Goal: Task Accomplishment & Management: Complete application form

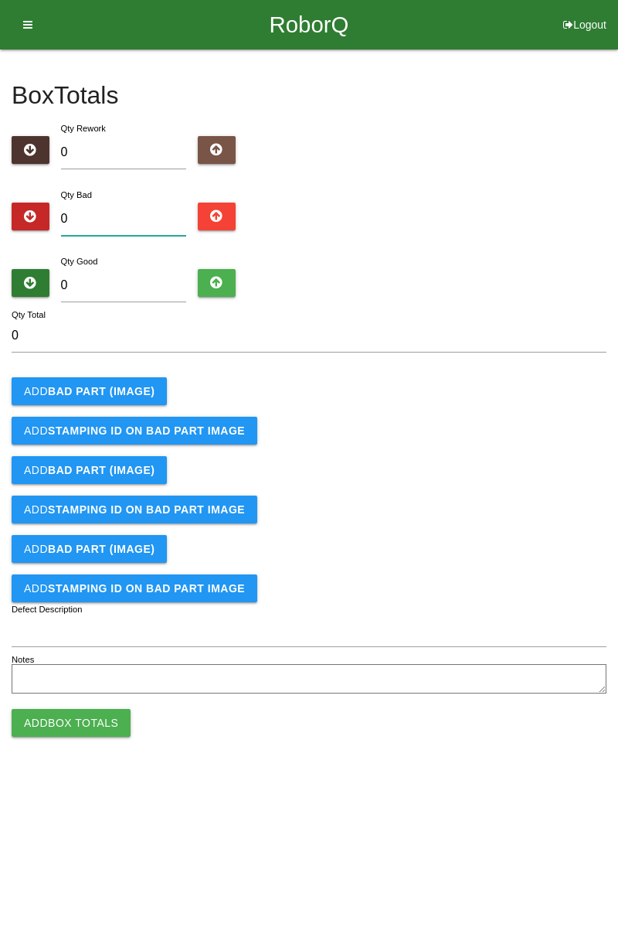
click at [128, 214] on input "0" at bounding box center [124, 219] width 126 height 33
type input "4"
click at [156, 287] on input "0" at bounding box center [124, 285] width 126 height 33
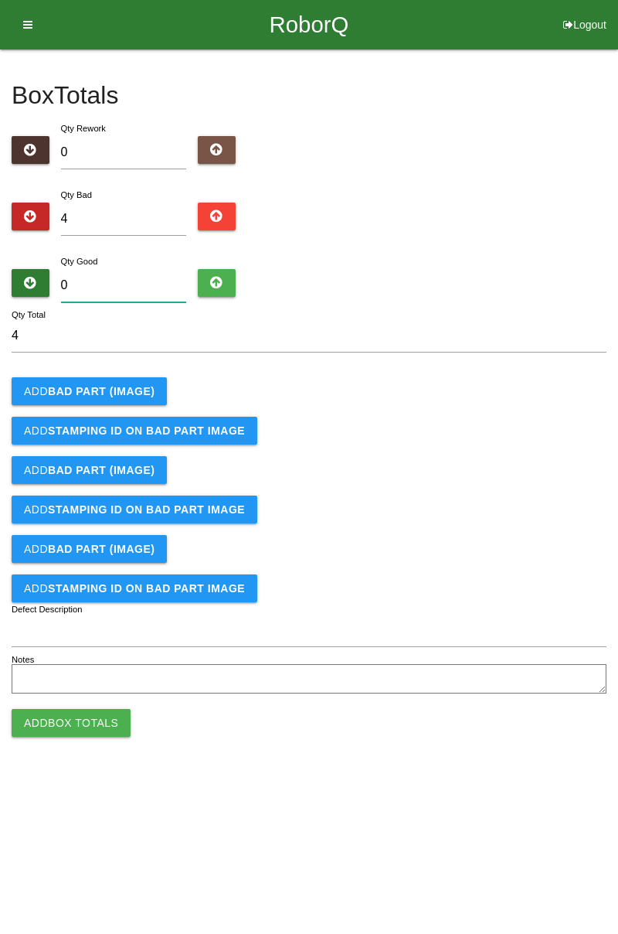
type input "7"
type input "11"
type input "79"
type input "83"
type input "7"
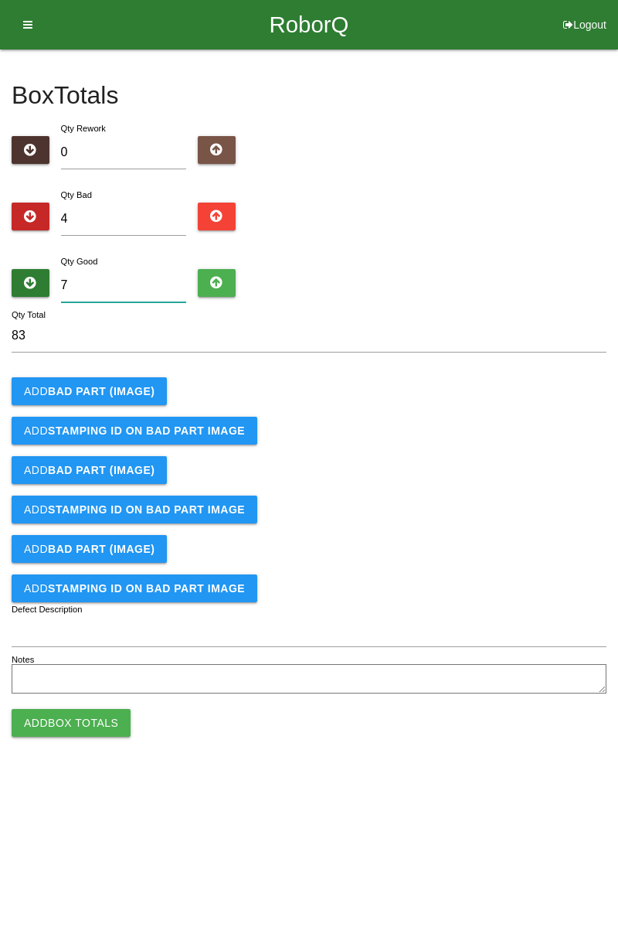
type input "11"
type input "0"
type input "4"
type input "8"
type input "12"
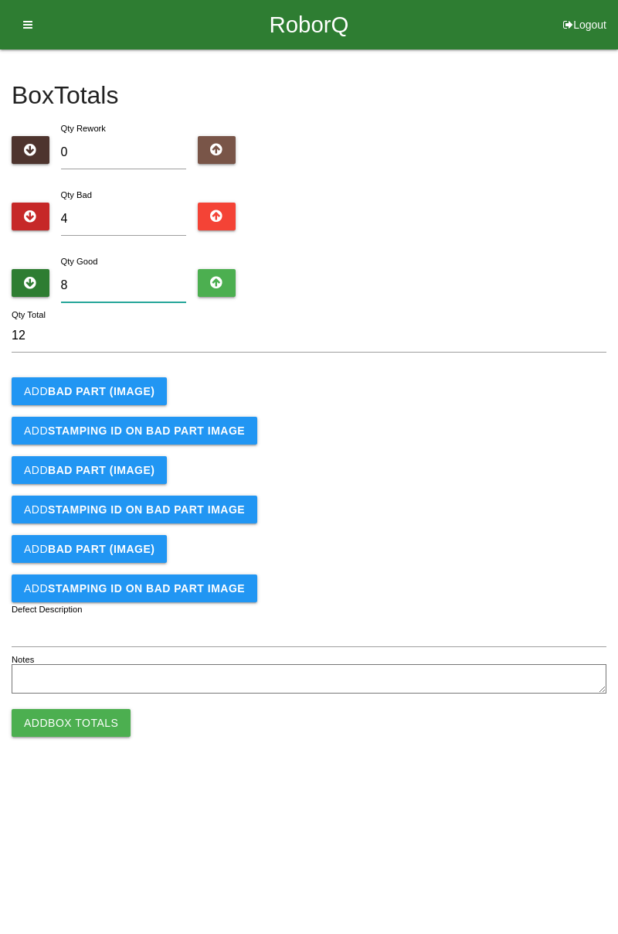
type input "80"
type input "84"
type input "80"
click at [114, 394] on b "BAD PART (IMAGE)" at bounding box center [101, 391] width 107 height 12
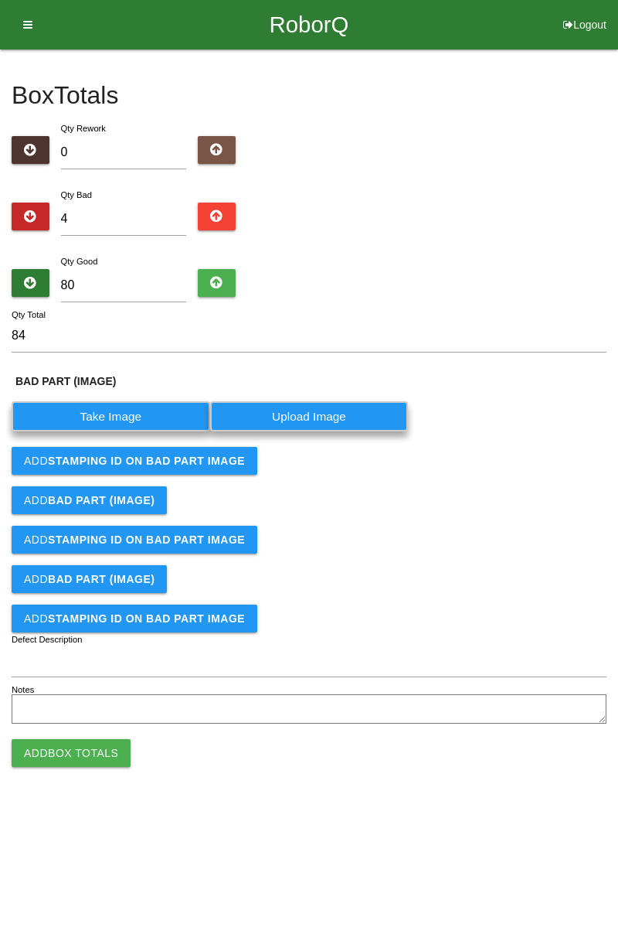
click at [121, 410] on label "Take Image" at bounding box center [111, 416] width 199 height 30
click at [0, 0] on \(IMAGE\) "Take Image" at bounding box center [0, 0] width 0 height 0
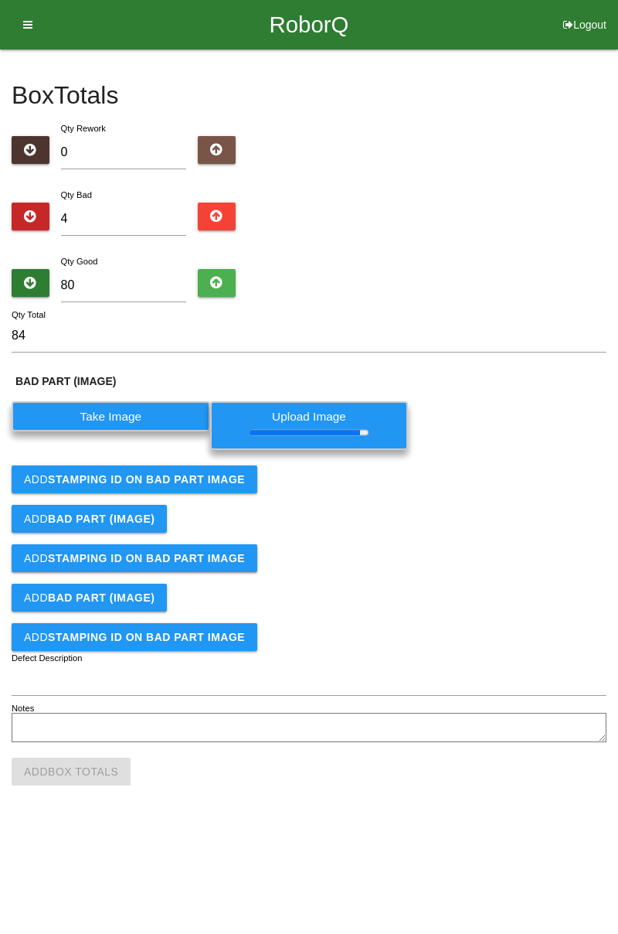
click at [130, 476] on b "STAMPING ID on BAD PART Image" at bounding box center [146, 479] width 197 height 12
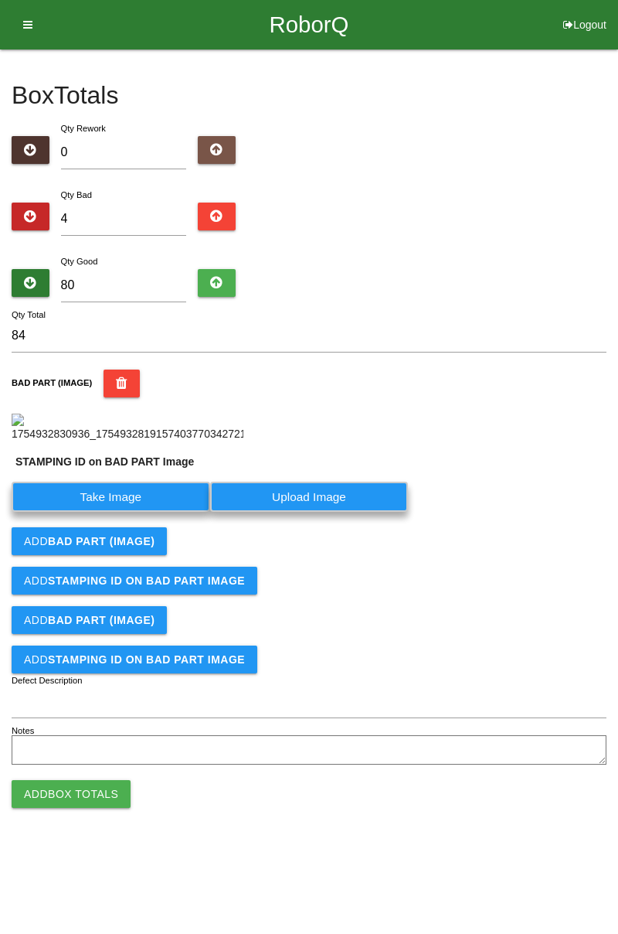
click at [139, 512] on label "Take Image" at bounding box center [111, 497] width 199 height 30
click at [0, 0] on PART "Take Image" at bounding box center [0, 0] width 0 height 0
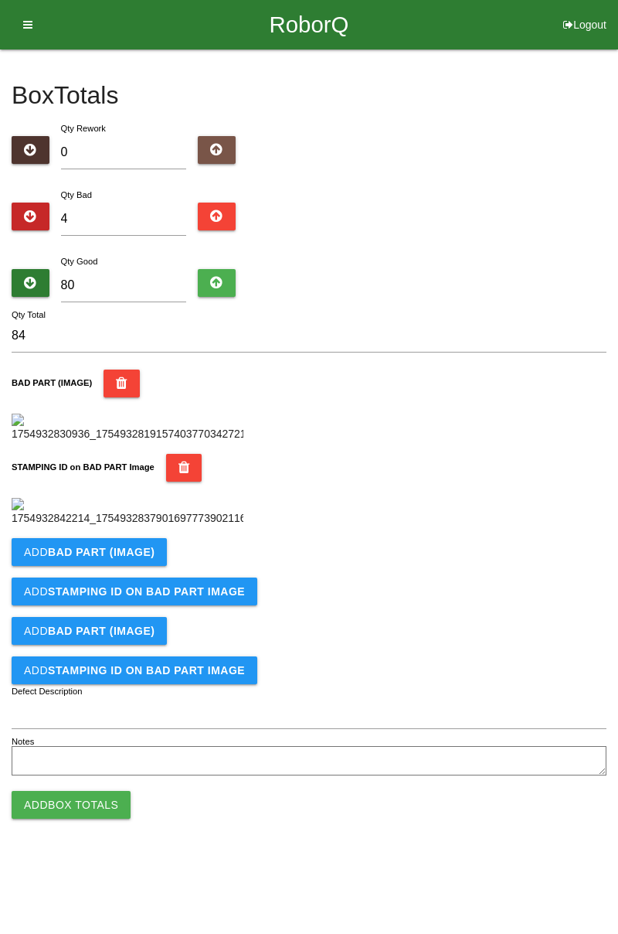
scroll to position [340, 0]
click at [131, 558] on b "BAD PART (IMAGE)" at bounding box center [101, 552] width 107 height 12
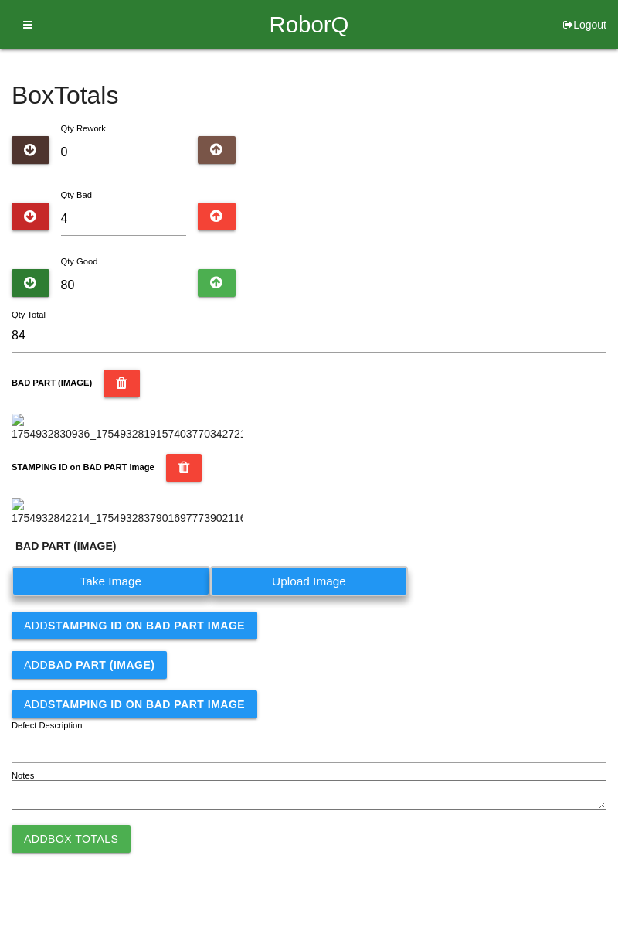
click at [128, 596] on label "Take Image" at bounding box center [111, 581] width 199 height 30
click at [0, 0] on \(IMAGE\) "Take Image" at bounding box center [0, 0] width 0 height 0
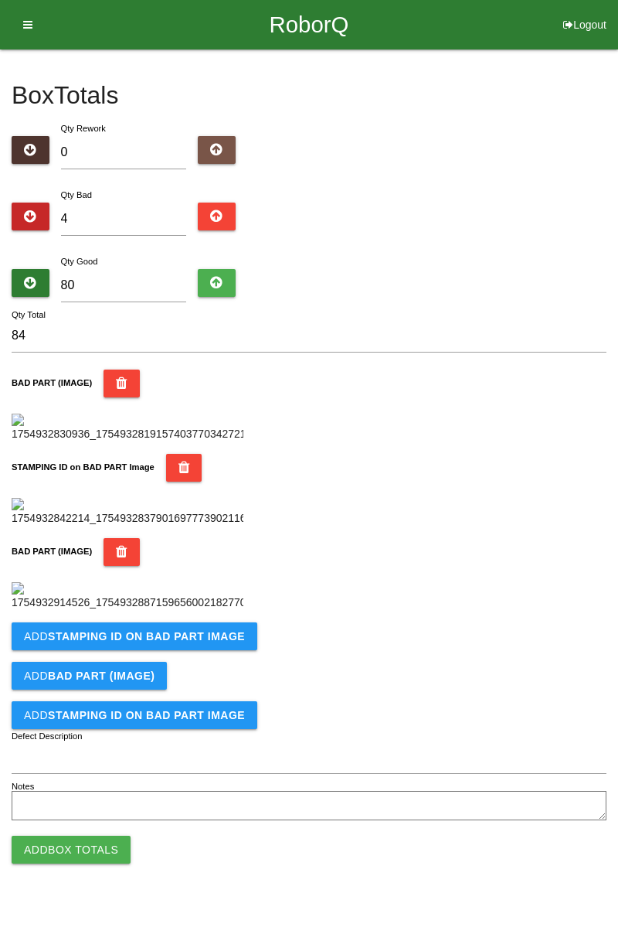
scroll to position [594, 0]
click at [157, 642] on b "STAMPING ID on BAD PART Image" at bounding box center [146, 636] width 197 height 12
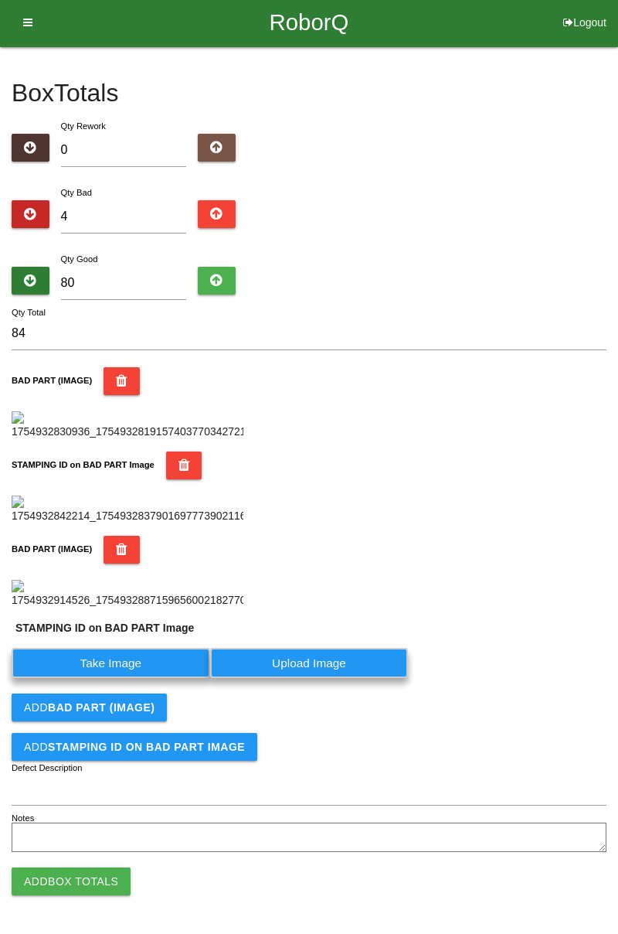
click at [119, 678] on label "Take Image" at bounding box center [111, 663] width 199 height 30
click at [0, 0] on PART "Take Image" at bounding box center [0, 0] width 0 height 0
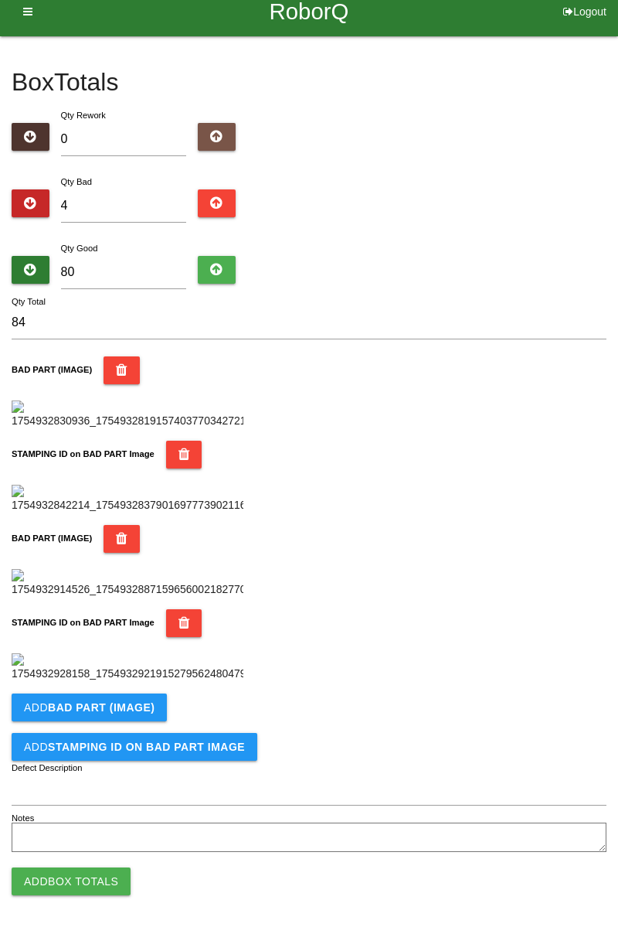
scroll to position [847, 0]
click at [133, 706] on b "BAD PART (IMAGE)" at bounding box center [101, 707] width 107 height 12
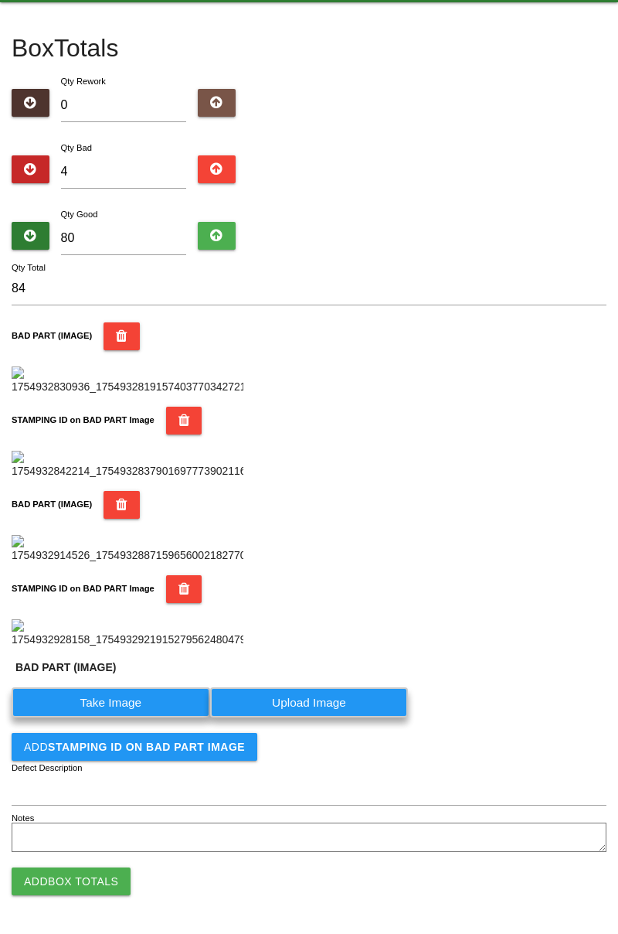
click at [132, 717] on label "Take Image" at bounding box center [111, 702] width 199 height 30
click at [0, 0] on \(IMAGE\) "Take Image" at bounding box center [0, 0] width 0 height 0
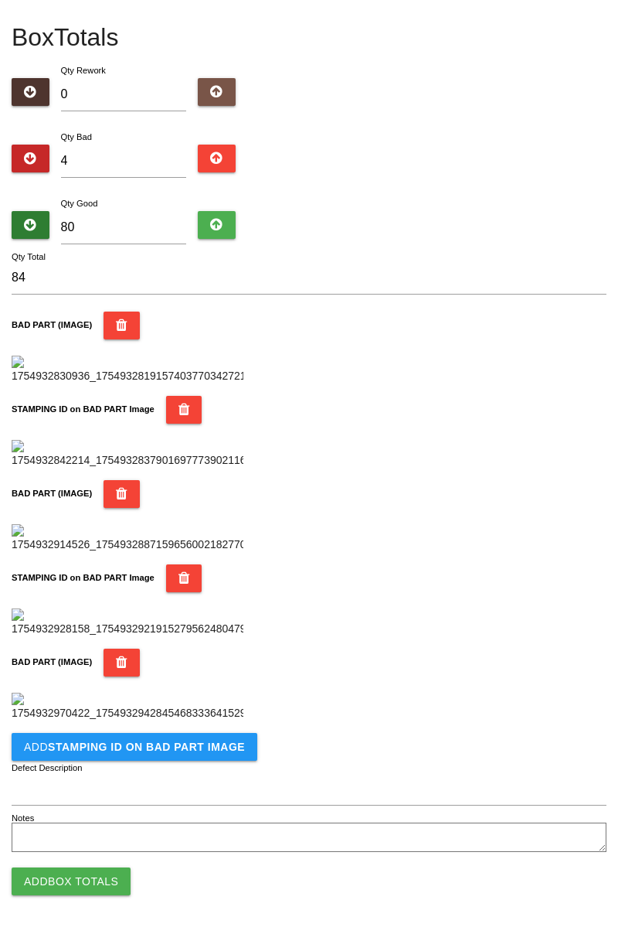
scroll to position [1101, 0]
click at [181, 752] on b "STAMPING ID on BAD PART Image" at bounding box center [146, 746] width 197 height 12
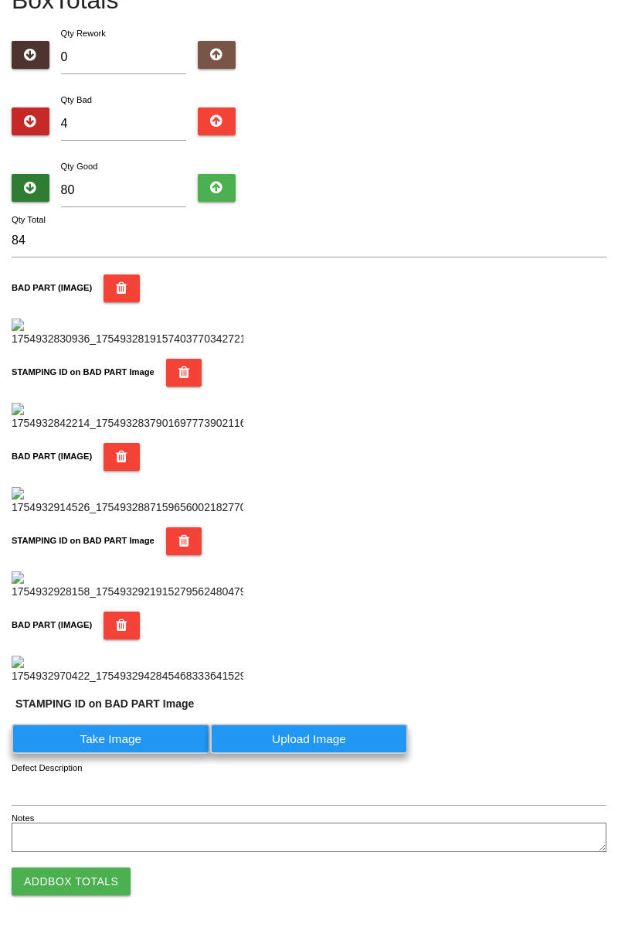
click at [114, 754] on label "Take Image" at bounding box center [111, 738] width 199 height 30
click at [0, 0] on PART "Take Image" at bounding box center [0, 0] width 0 height 0
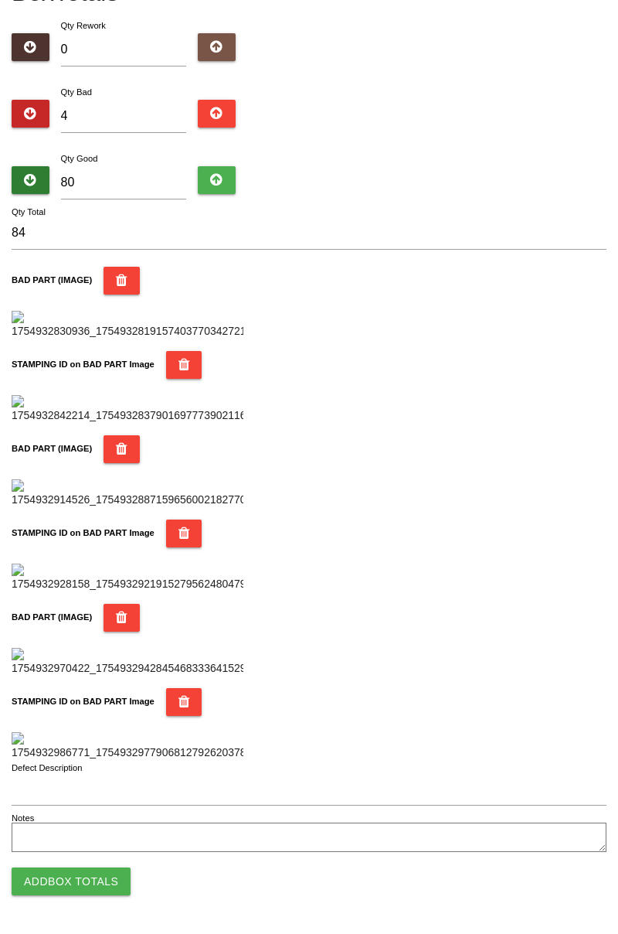
scroll to position [1354, 0]
click at [94, 889] on button "Add Box Totals" at bounding box center [71, 881] width 119 height 28
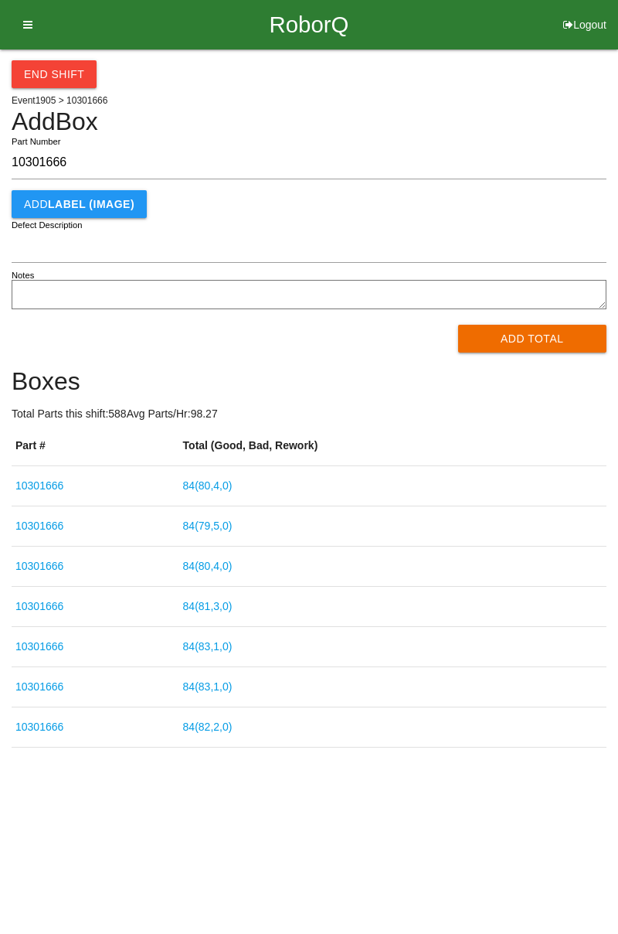
type input "10301666"
click at [529, 328] on button "Add Total" at bounding box center [532, 339] width 149 height 28
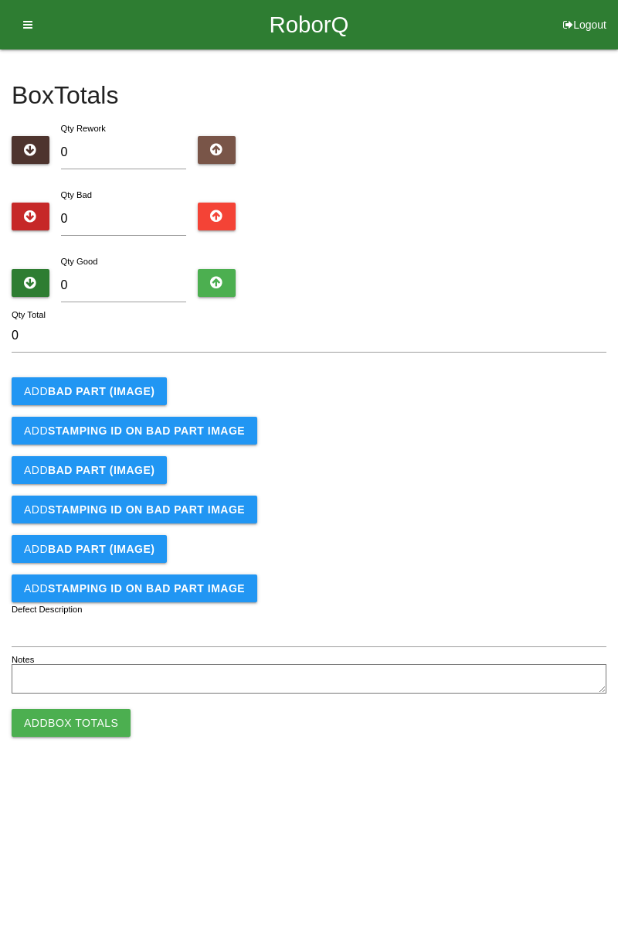
click at [589, 12] on button "Logout" at bounding box center [585, 6] width 66 height 12
select select "Worker"
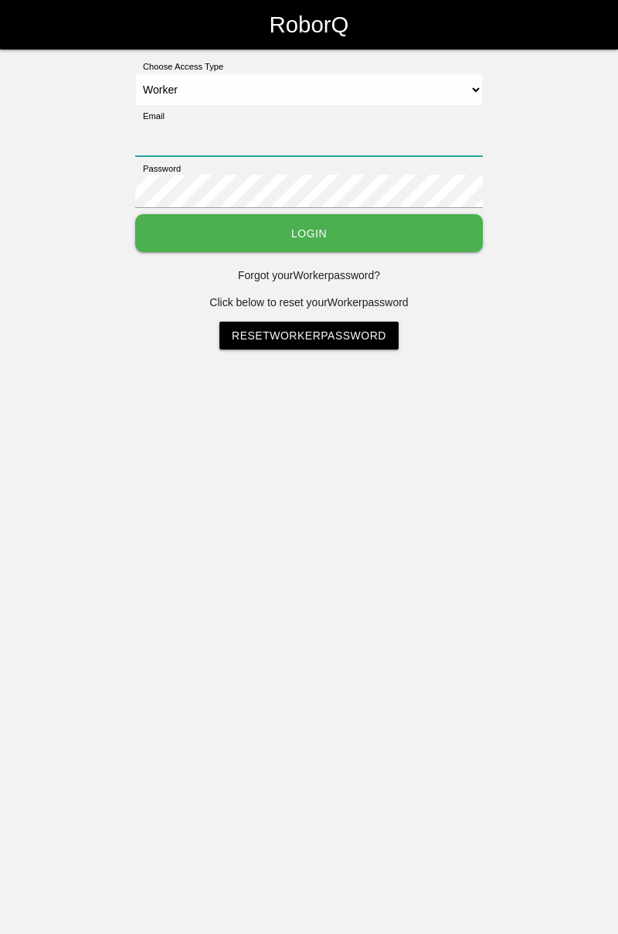
click at [305, 133] on input "Email" at bounding box center [309, 139] width 348 height 33
type input "[PERSON_NAME][EMAIL_ADDRESS][DOMAIN_NAME]"
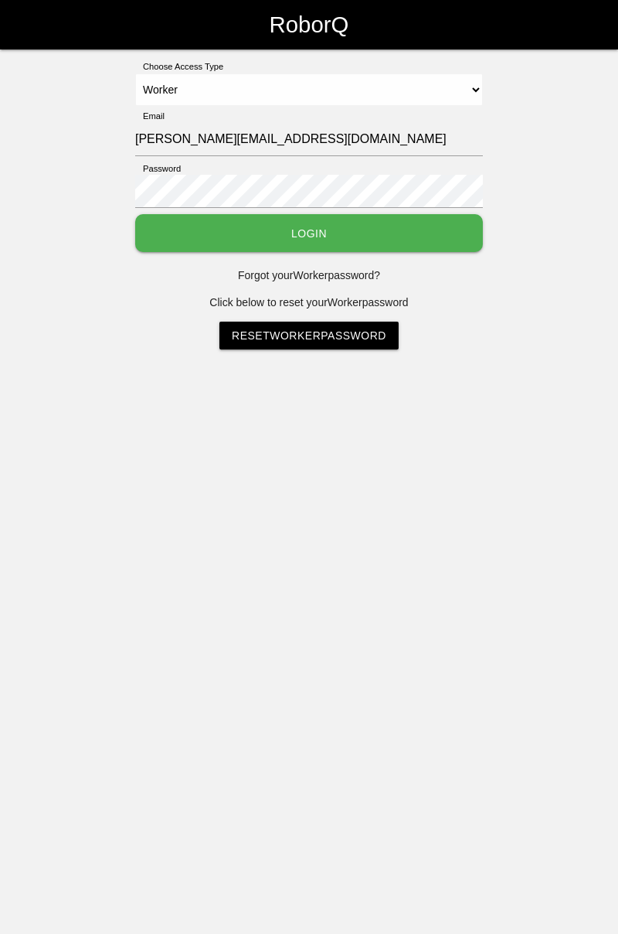
click at [363, 237] on button "Login" at bounding box center [309, 233] width 348 height 38
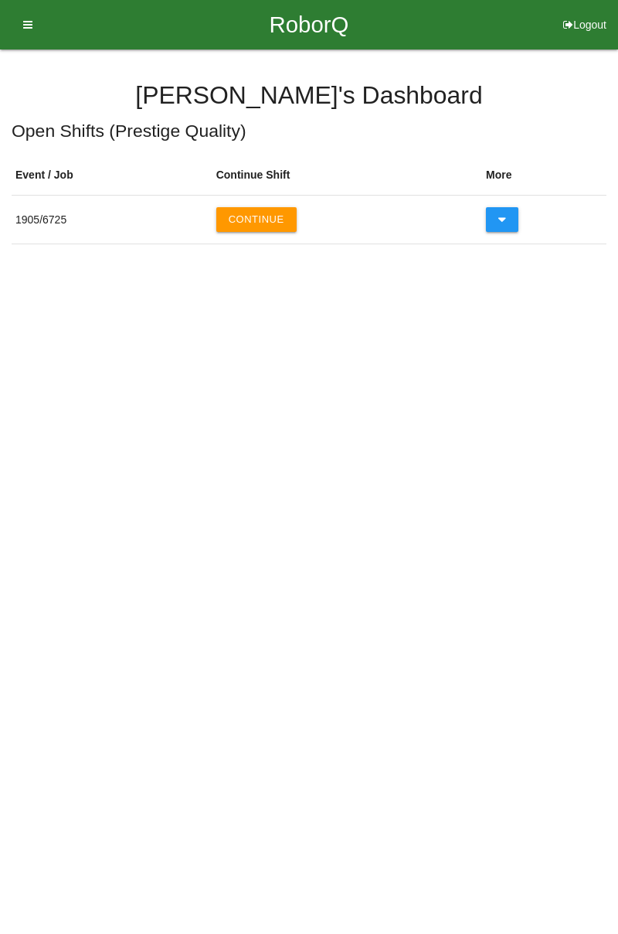
click at [264, 218] on button "Continue" at bounding box center [256, 219] width 80 height 25
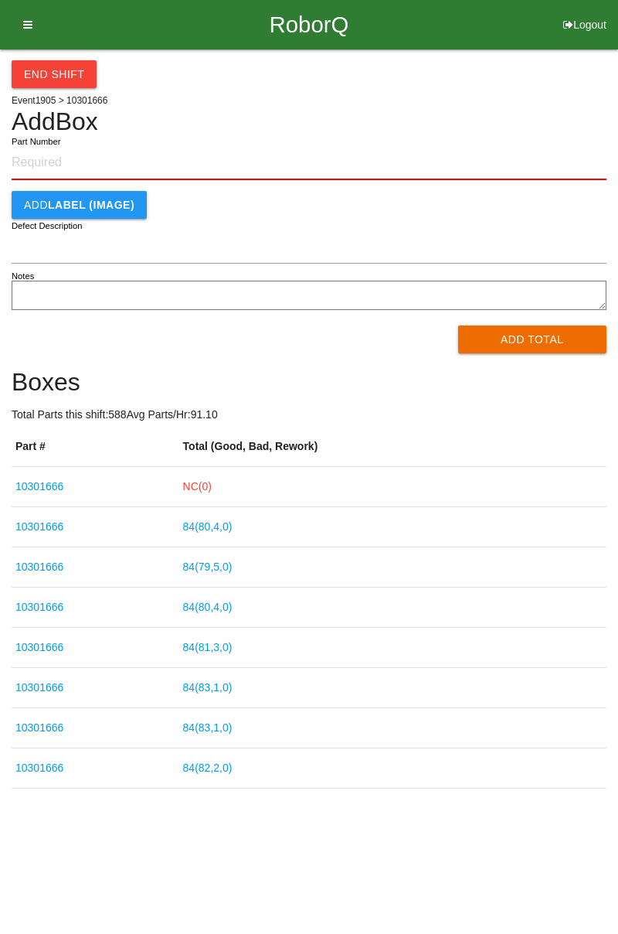
click at [580, 12] on button "Logout" at bounding box center [585, 6] width 66 height 12
select select "Worker"
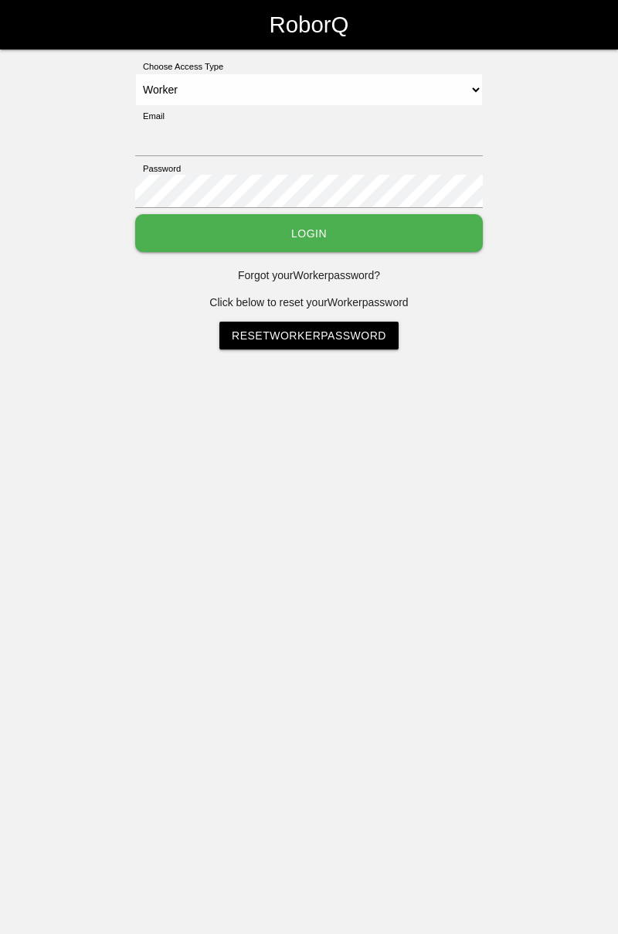
click at [346, 235] on button "Login" at bounding box center [309, 233] width 348 height 38
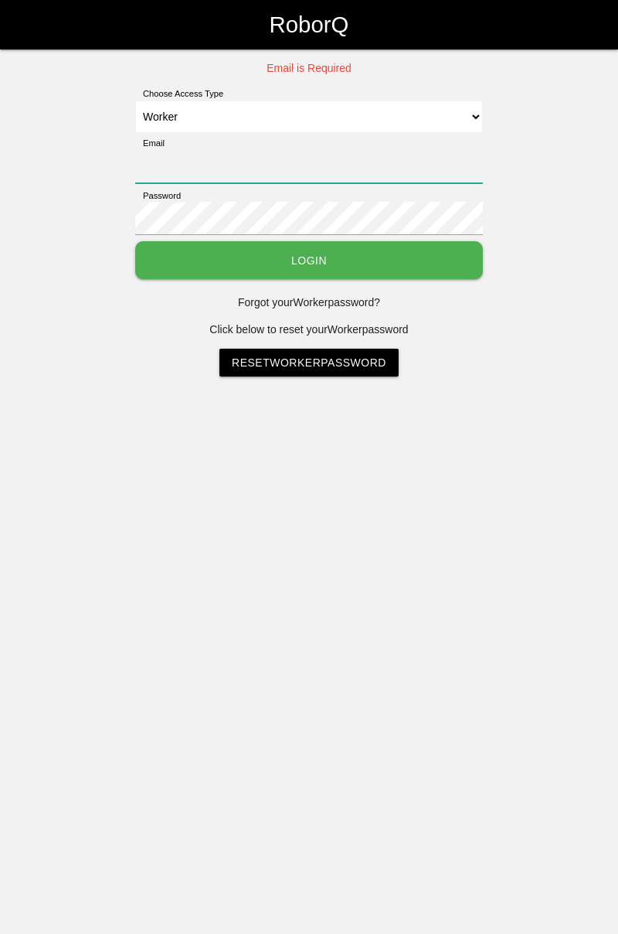
click at [369, 160] on input "Email" at bounding box center [309, 166] width 348 height 33
type input "[PERSON_NAME][EMAIL_ADDRESS][DOMAIN_NAME]"
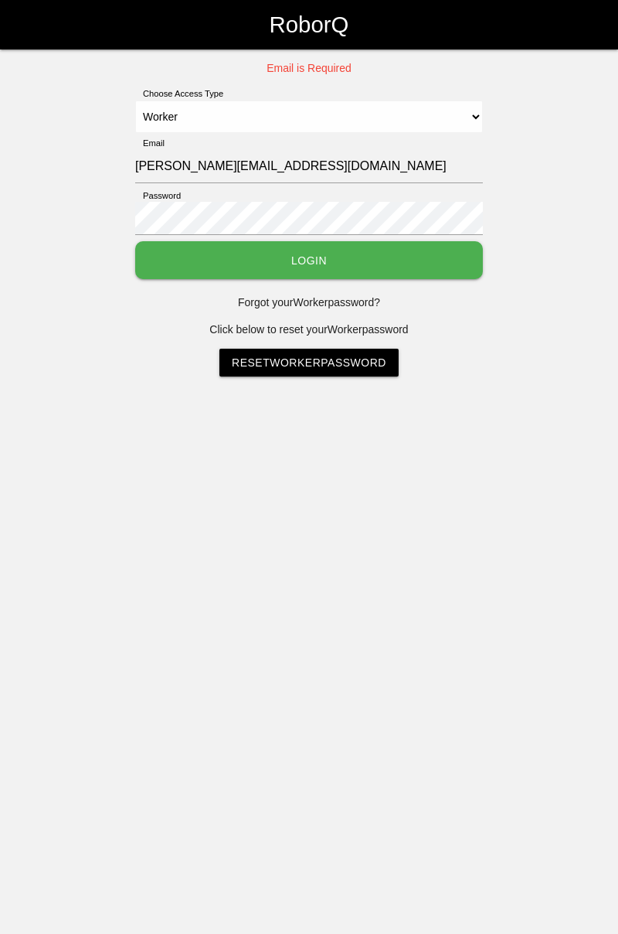
click at [349, 260] on button "Login" at bounding box center [309, 260] width 348 height 38
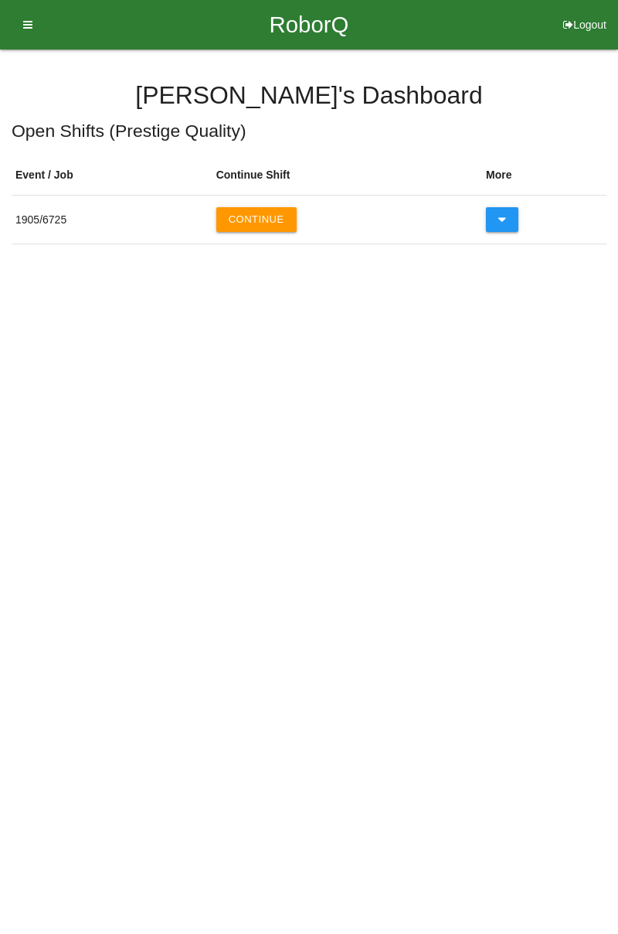
click at [271, 224] on button "Continue" at bounding box center [256, 219] width 80 height 25
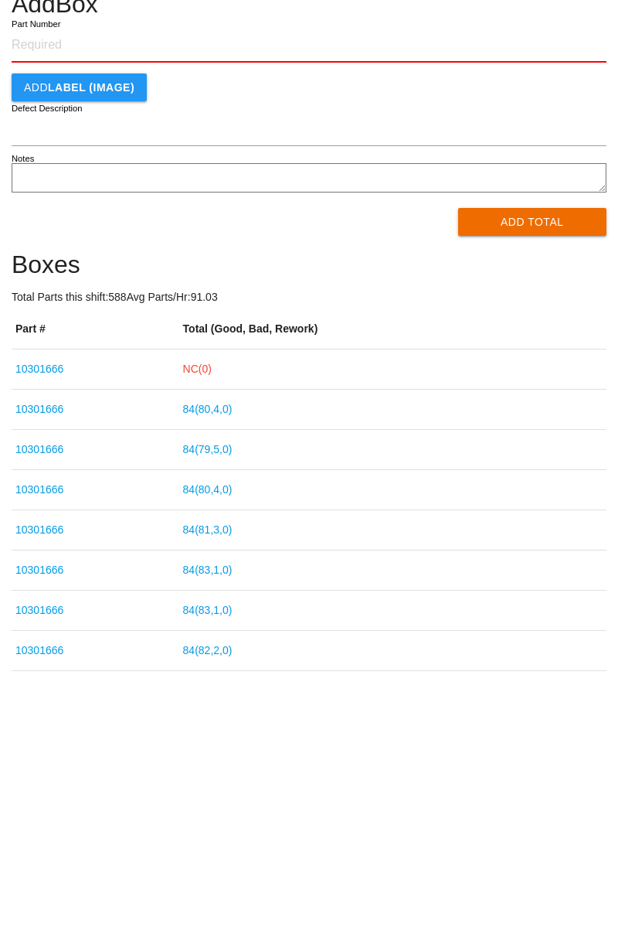
click at [212, 484] on link "NC( 0 )" at bounding box center [197, 486] width 29 height 12
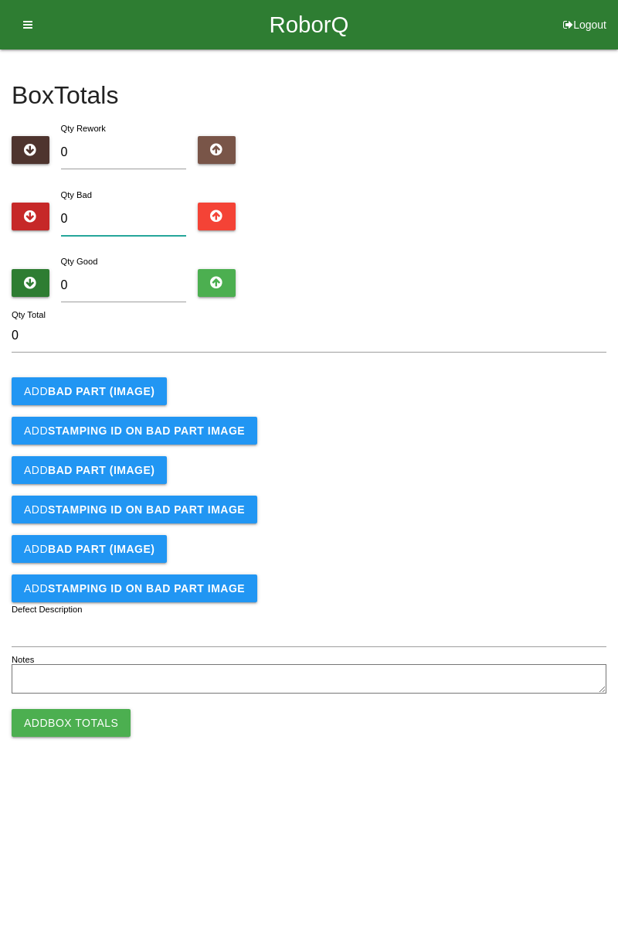
click at [152, 216] on input "0" at bounding box center [124, 219] width 126 height 33
type input "3"
click at [140, 278] on input "0" at bounding box center [124, 285] width 126 height 33
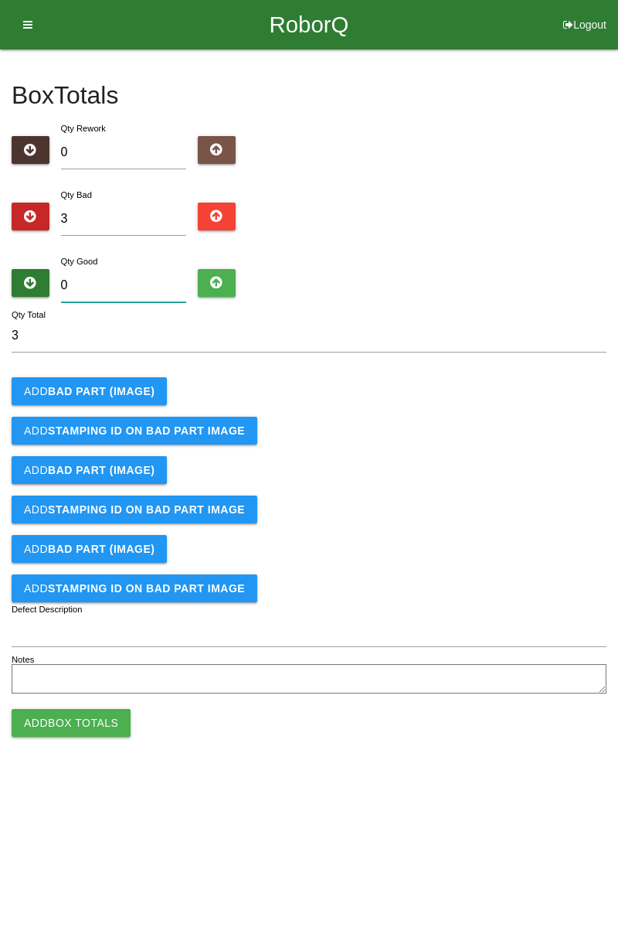
type input "8"
type input "11"
type input "81"
type input "84"
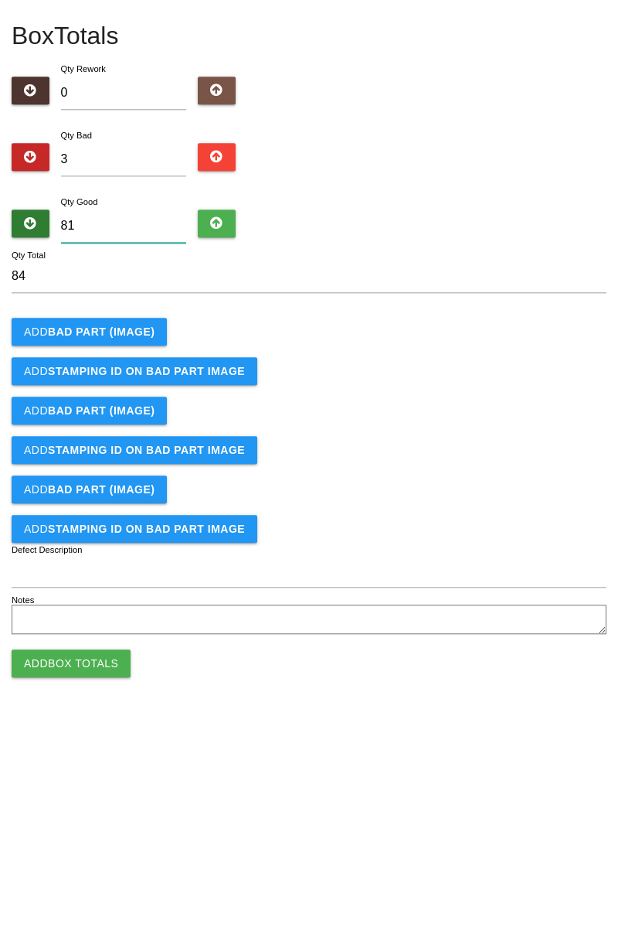
type input "81"
click at [122, 392] on b "BAD PART (IMAGE)" at bounding box center [101, 391] width 107 height 12
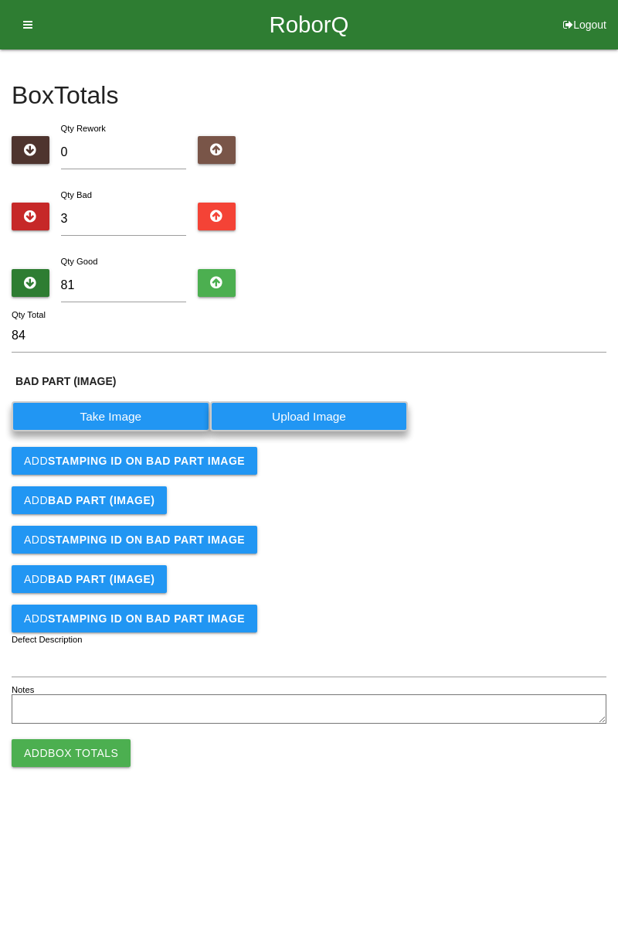
click at [145, 410] on label "Take Image" at bounding box center [111, 416] width 199 height 30
click at [0, 0] on \(IMAGE\) "Take Image" at bounding box center [0, 0] width 0 height 0
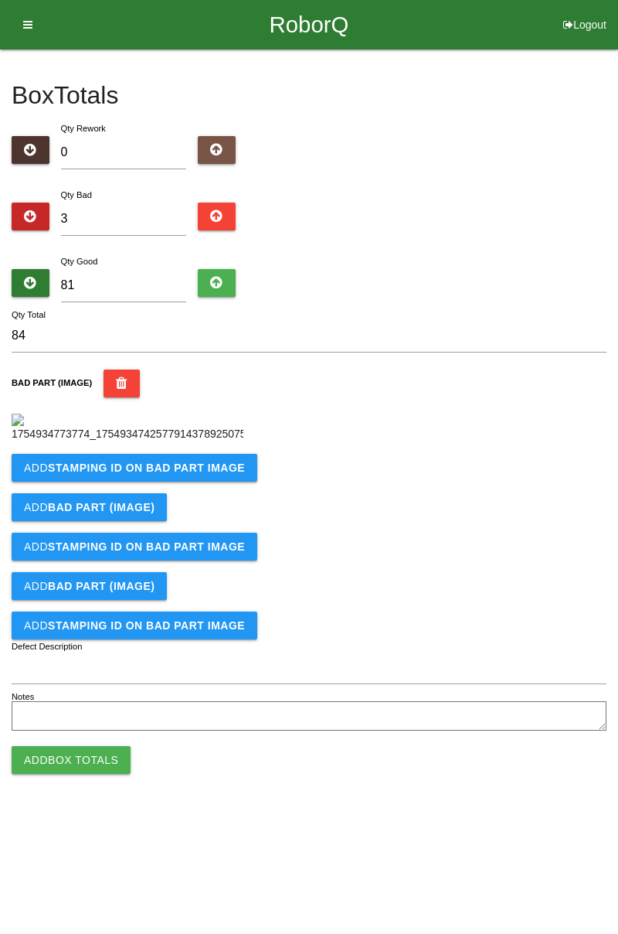
click at [140, 474] on b "STAMPING ID on BAD PART Image" at bounding box center [146, 467] width 197 height 12
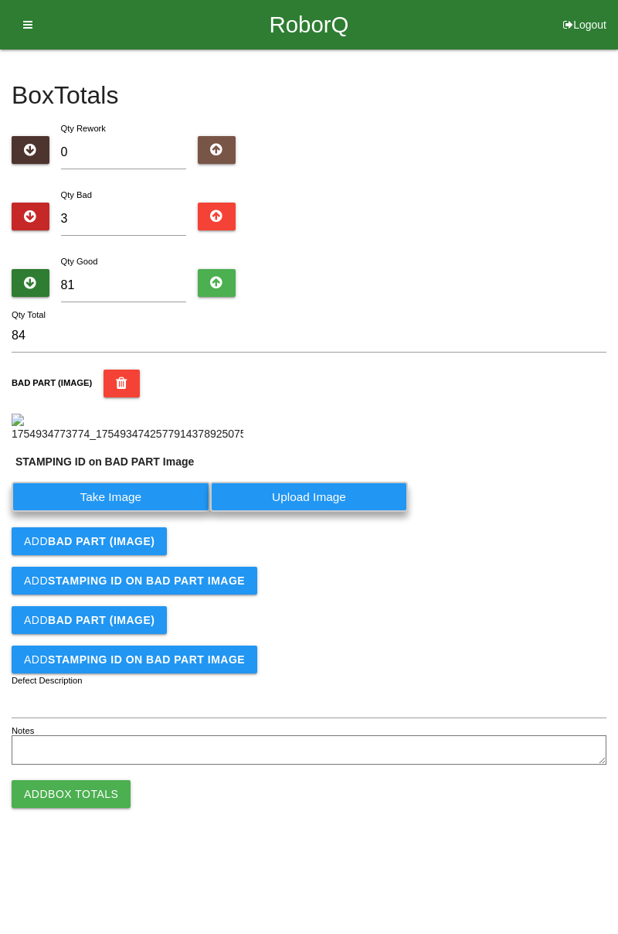
click at [128, 512] on label "Take Image" at bounding box center [111, 497] width 199 height 30
click at [0, 0] on PART "Take Image" at bounding box center [0, 0] width 0 height 0
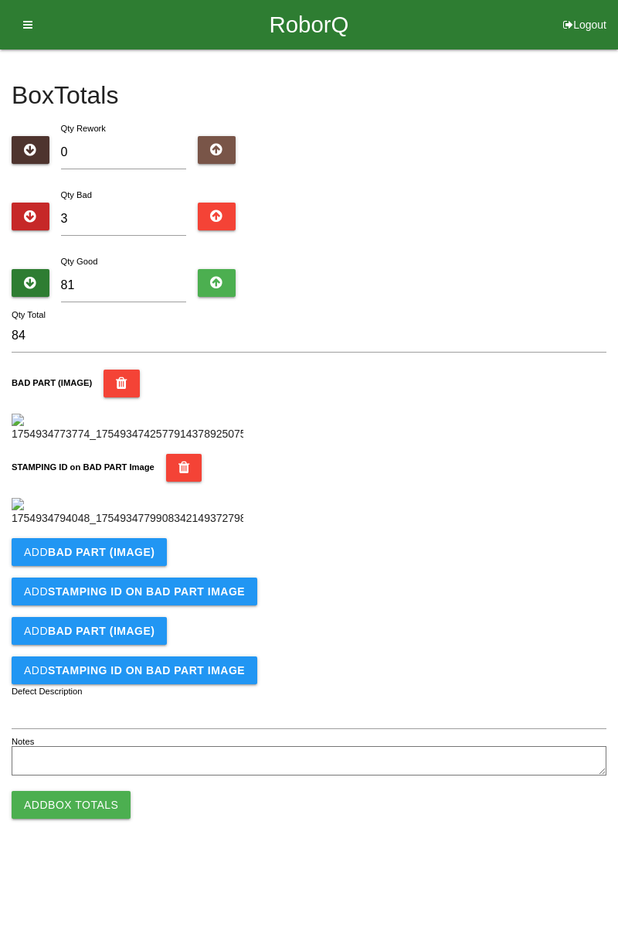
scroll to position [340, 0]
click at [145, 566] on button "Add BAD PART (IMAGE)" at bounding box center [89, 552] width 155 height 28
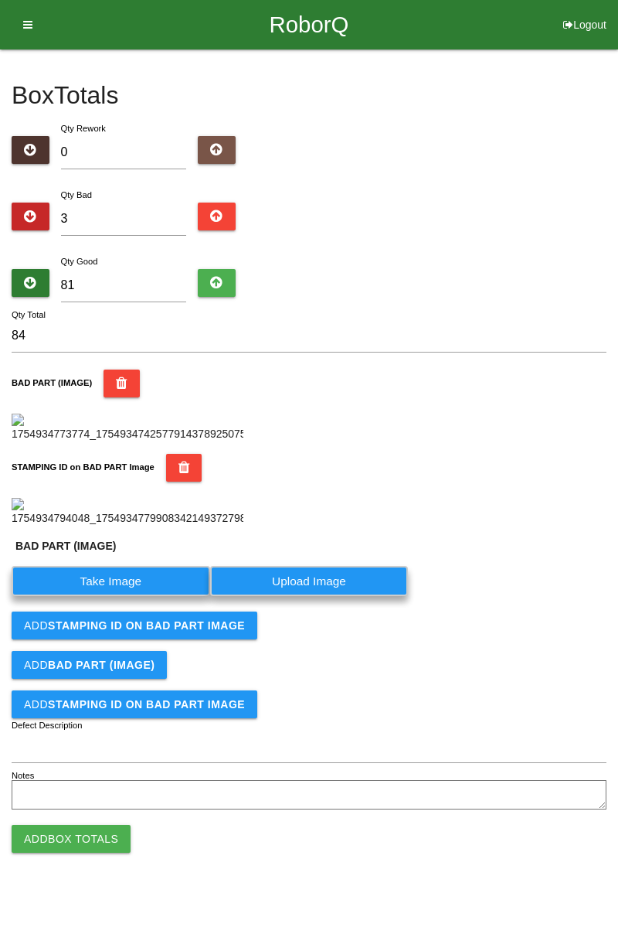
click at [144, 596] on label "Take Image" at bounding box center [111, 581] width 199 height 30
click at [0, 0] on \(IMAGE\) "Take Image" at bounding box center [0, 0] width 0 height 0
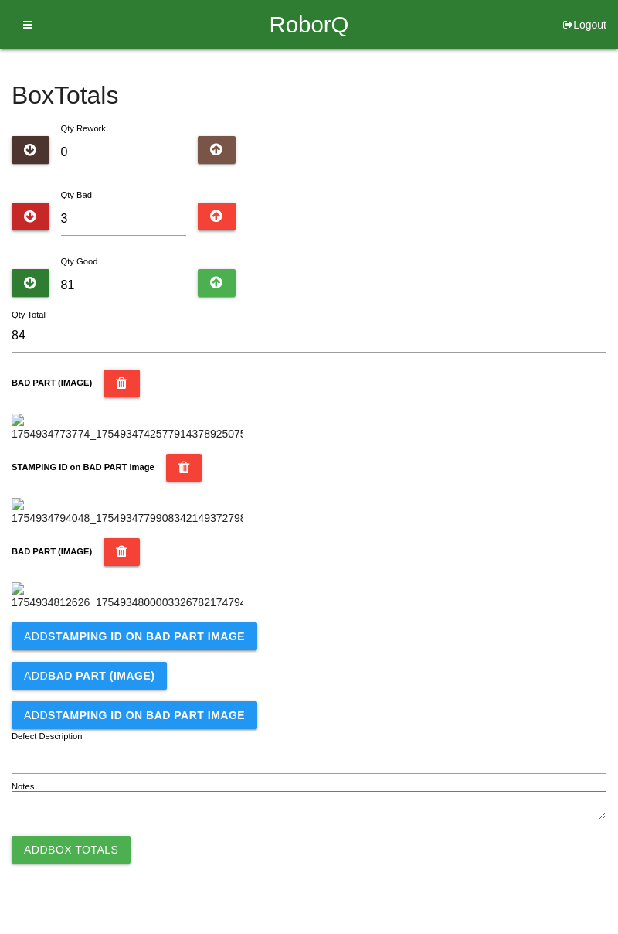
scroll to position [594, 0]
click at [148, 642] on b "STAMPING ID on BAD PART Image" at bounding box center [146, 636] width 197 height 12
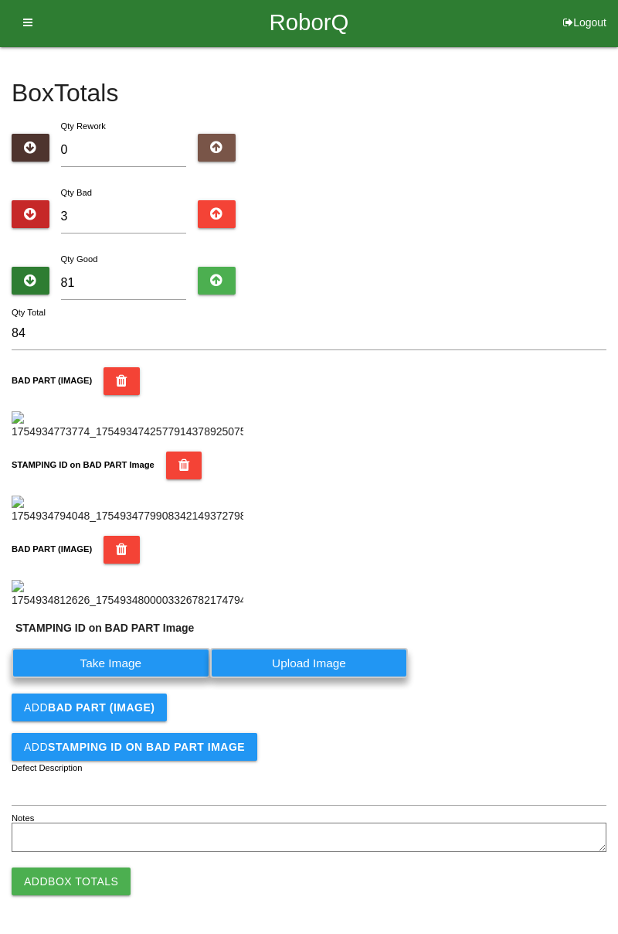
click at [112, 678] on label "Take Image" at bounding box center [111, 663] width 199 height 30
click at [0, 0] on PART "Take Image" at bounding box center [0, 0] width 0 height 0
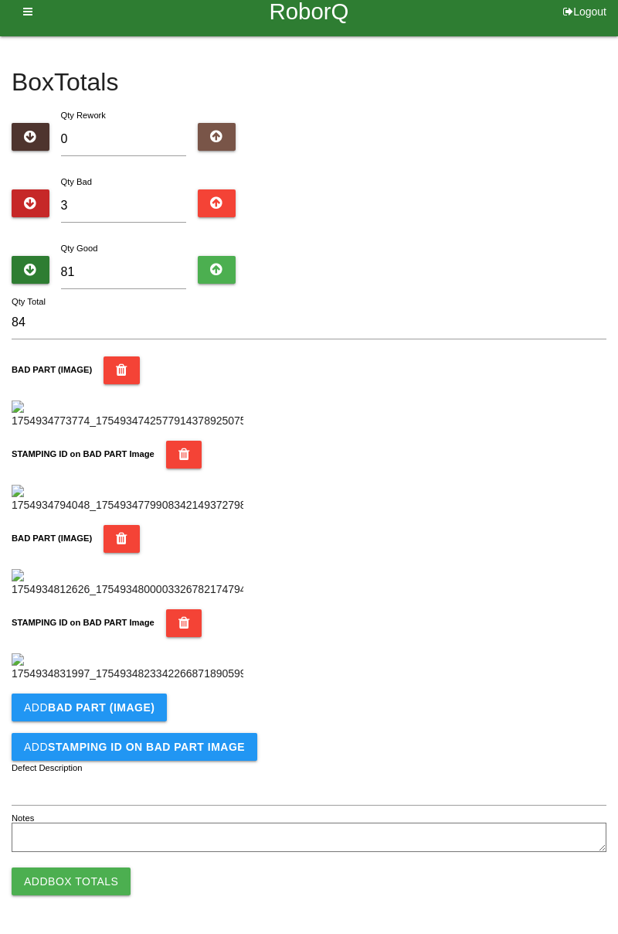
scroll to position [847, 0]
click at [142, 711] on b "BAD PART (IMAGE)" at bounding box center [101, 707] width 107 height 12
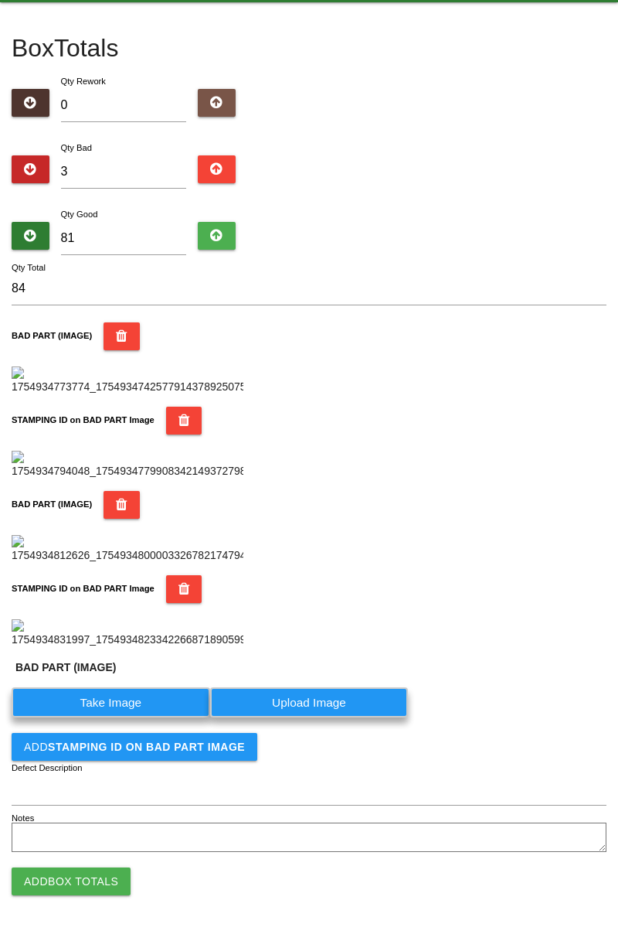
click at [128, 717] on label "Take Image" at bounding box center [111, 702] width 199 height 30
click at [0, 0] on \(IMAGE\) "Take Image" at bounding box center [0, 0] width 0 height 0
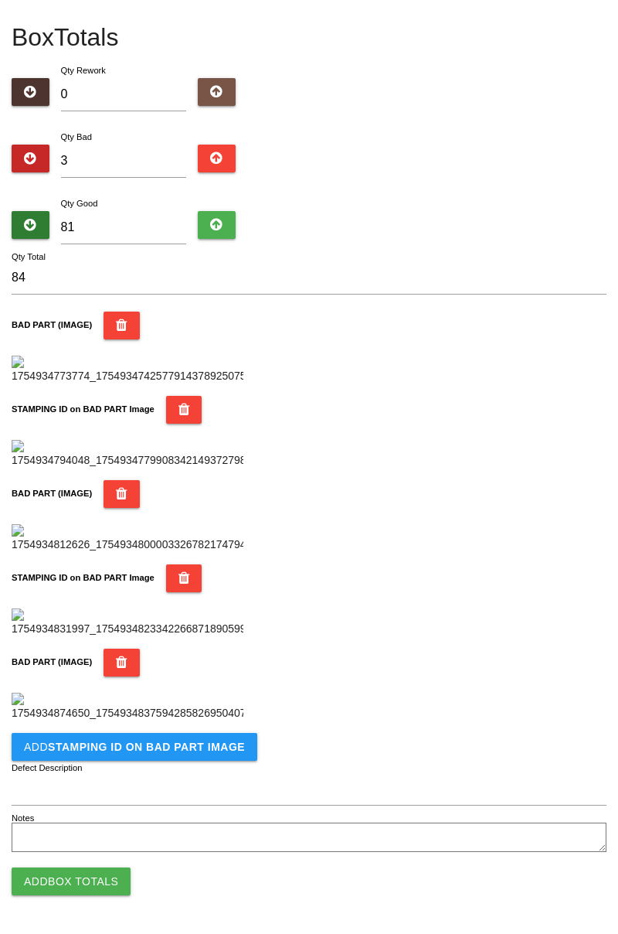
scroll to position [1101, 0]
click at [189, 747] on b "STAMPING ID on BAD PART Image" at bounding box center [146, 746] width 197 height 12
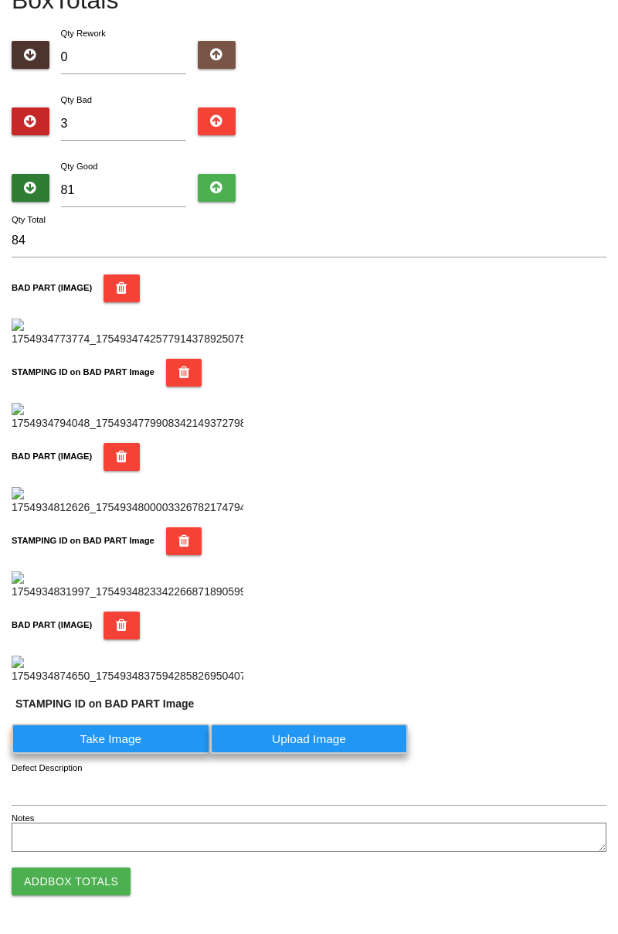
click at [128, 754] on label "Take Image" at bounding box center [111, 738] width 199 height 30
click at [0, 0] on PART "Take Image" at bounding box center [0, 0] width 0 height 0
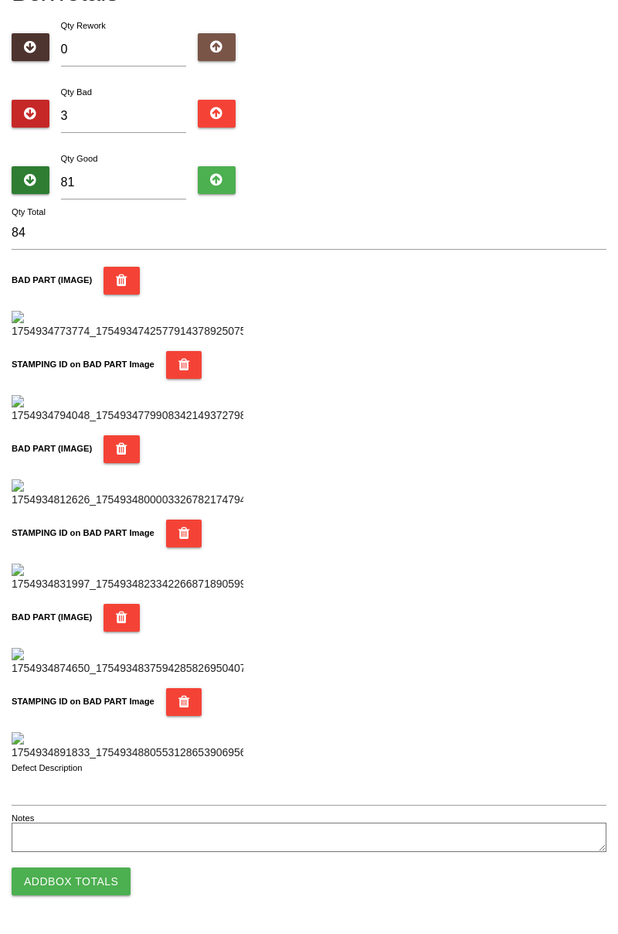
scroll to position [1354, 0]
click at [94, 884] on button "Add Box Totals" at bounding box center [71, 881] width 119 height 28
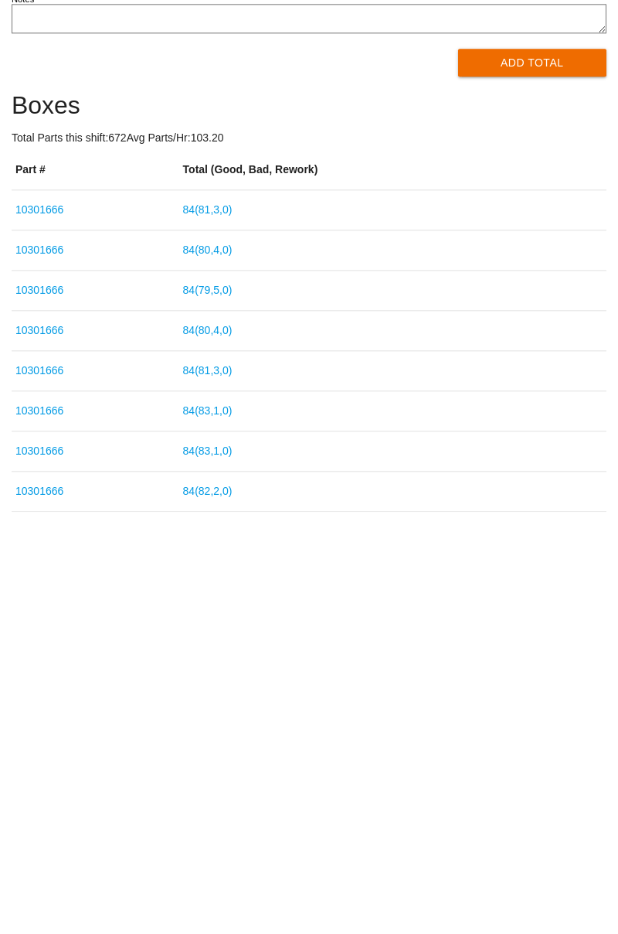
type input "10301666"
click at [255, 784] on td "84 ( 82 , 2 , 0 )" at bounding box center [392, 767] width 427 height 40
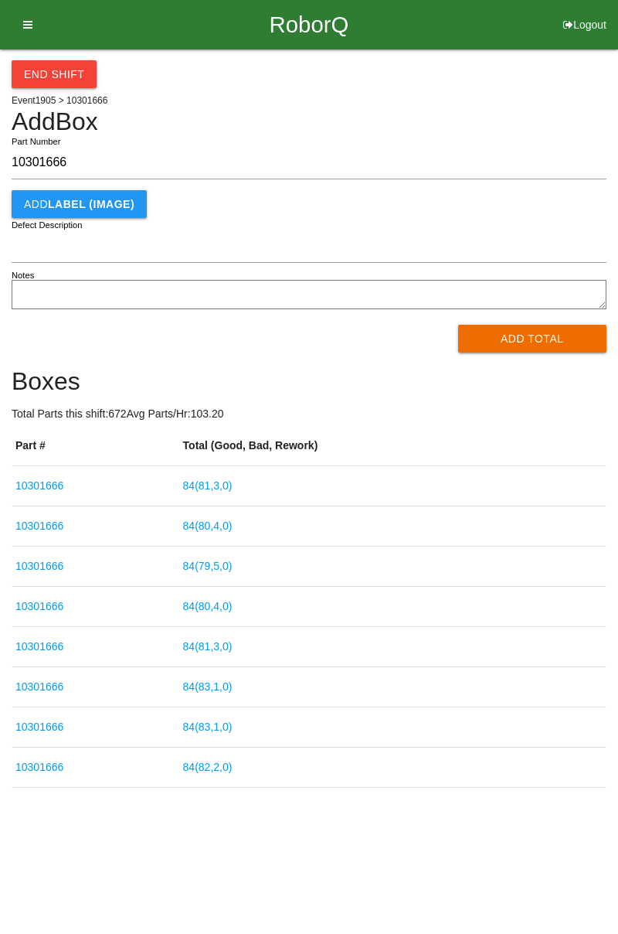
click at [530, 337] on button "Add Total" at bounding box center [532, 339] width 149 height 28
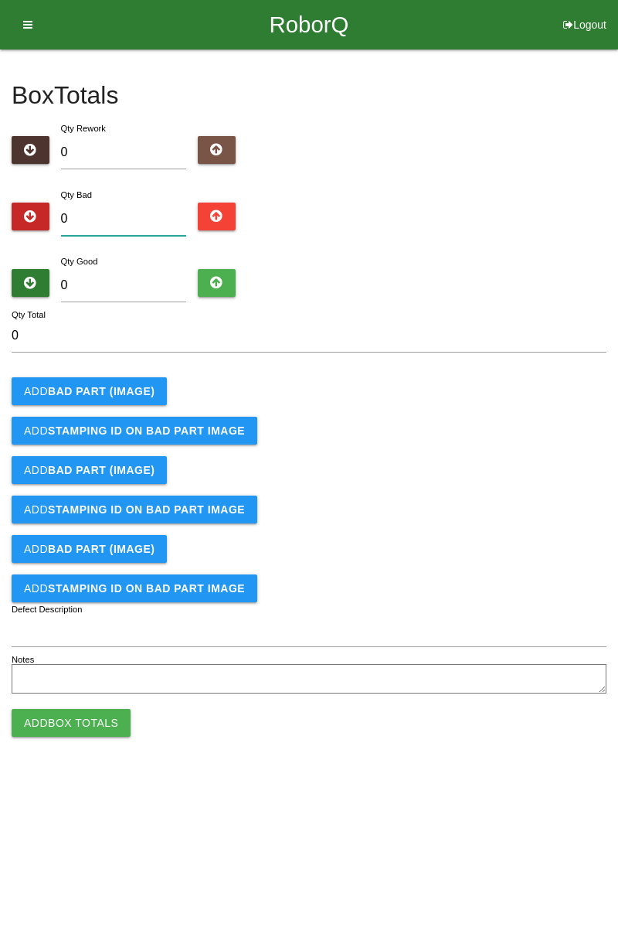
click at [129, 221] on input "0" at bounding box center [124, 219] width 126 height 33
type input "4"
click at [136, 283] on input "0" at bounding box center [124, 285] width 126 height 33
click at [93, 220] on input "4" at bounding box center [124, 219] width 126 height 33
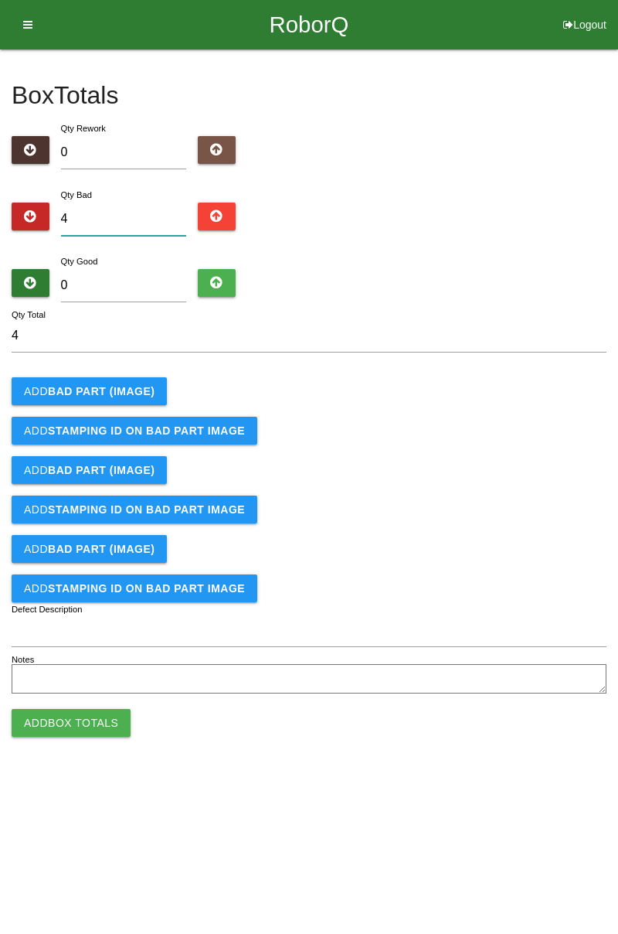
type input "0"
type input "5"
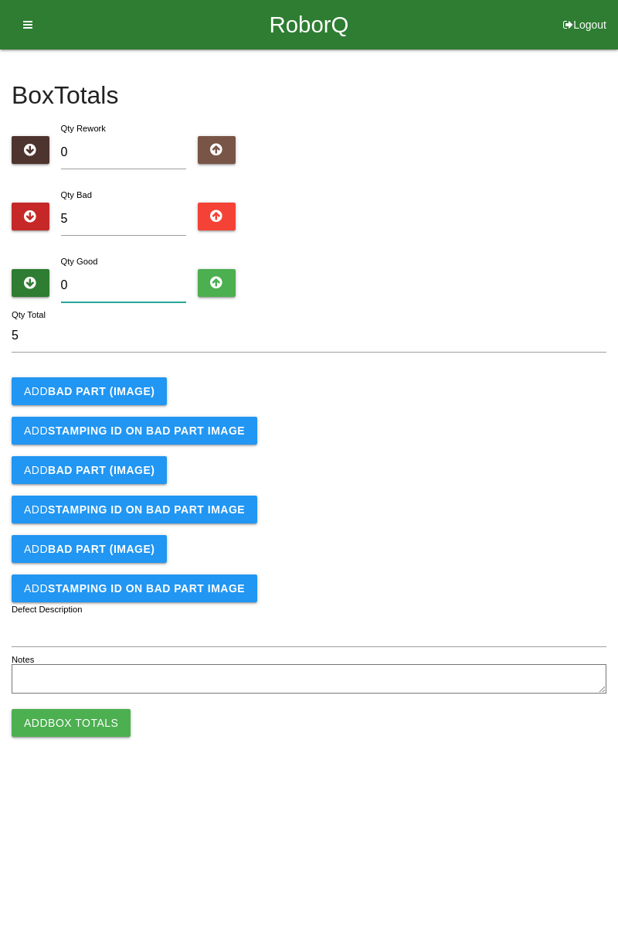
click at [135, 289] on input "0" at bounding box center [124, 285] width 126 height 33
type input "7"
type input "12"
type input "79"
type input "84"
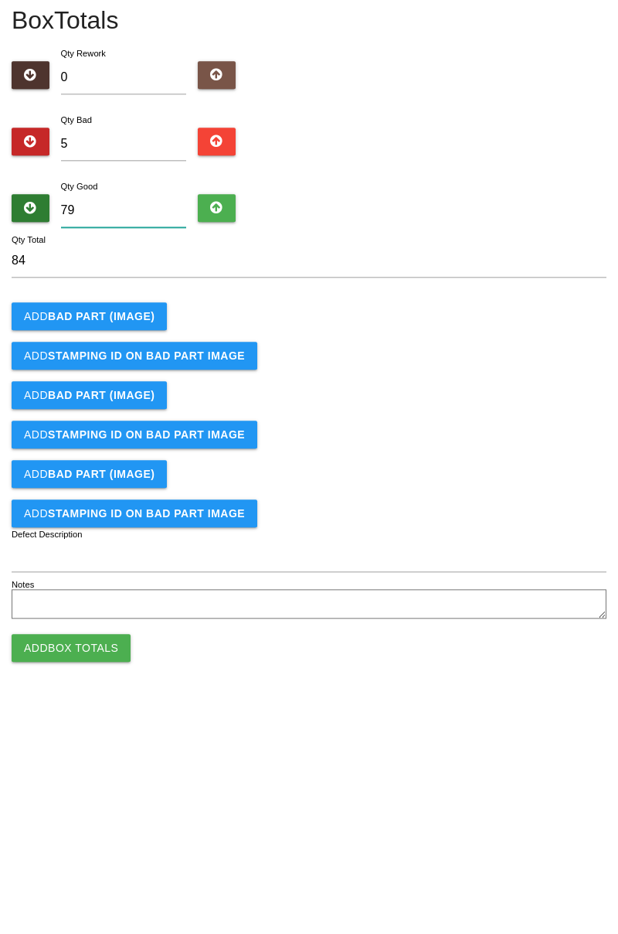
type input "79"
click at [110, 386] on b "BAD PART (IMAGE)" at bounding box center [101, 391] width 107 height 12
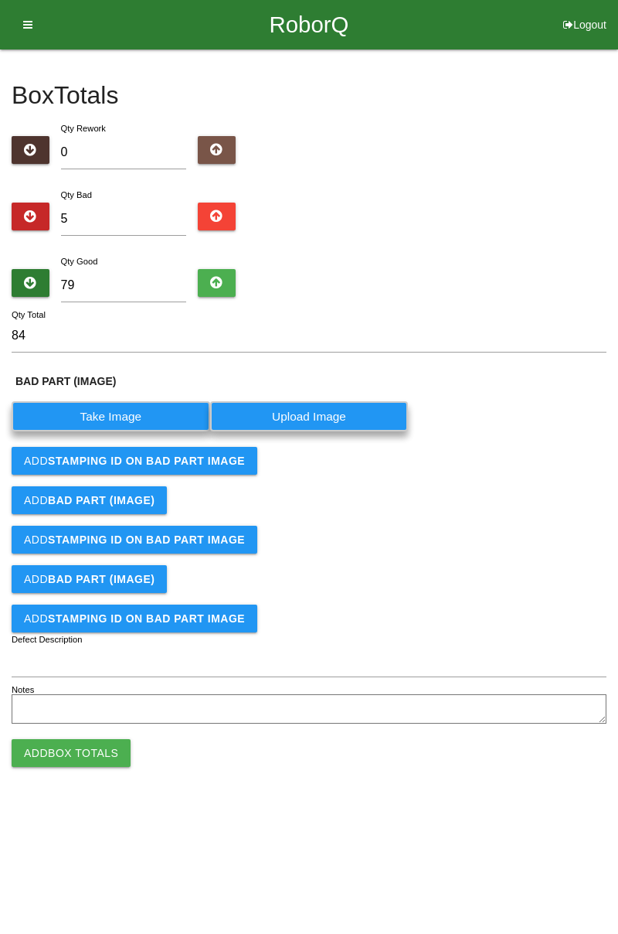
click at [135, 416] on label "Take Image" at bounding box center [111, 416] width 199 height 30
click at [0, 0] on \(IMAGE\) "Take Image" at bounding box center [0, 0] width 0 height 0
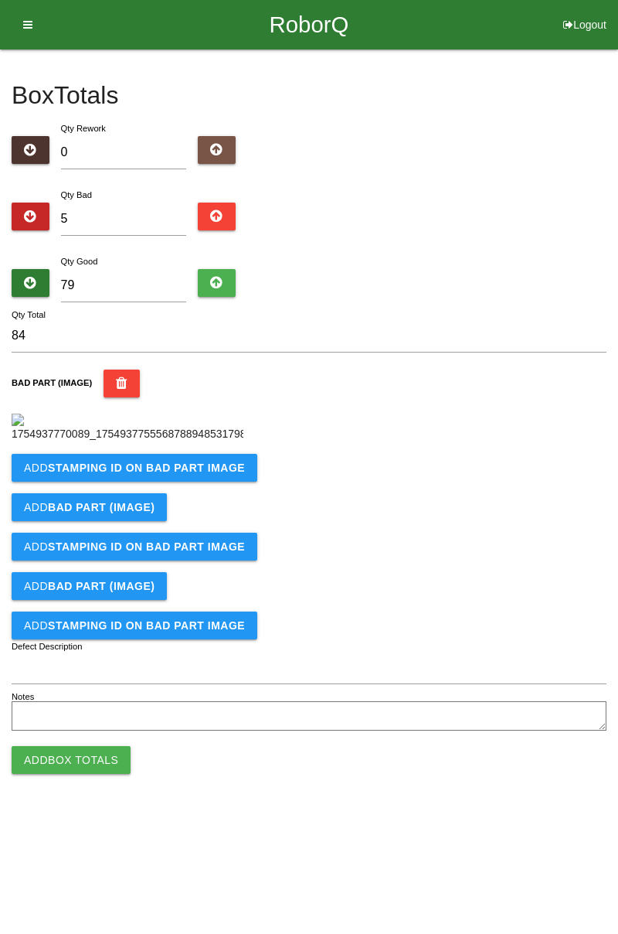
click at [145, 474] on b "STAMPING ID on BAD PART Image" at bounding box center [146, 467] width 197 height 12
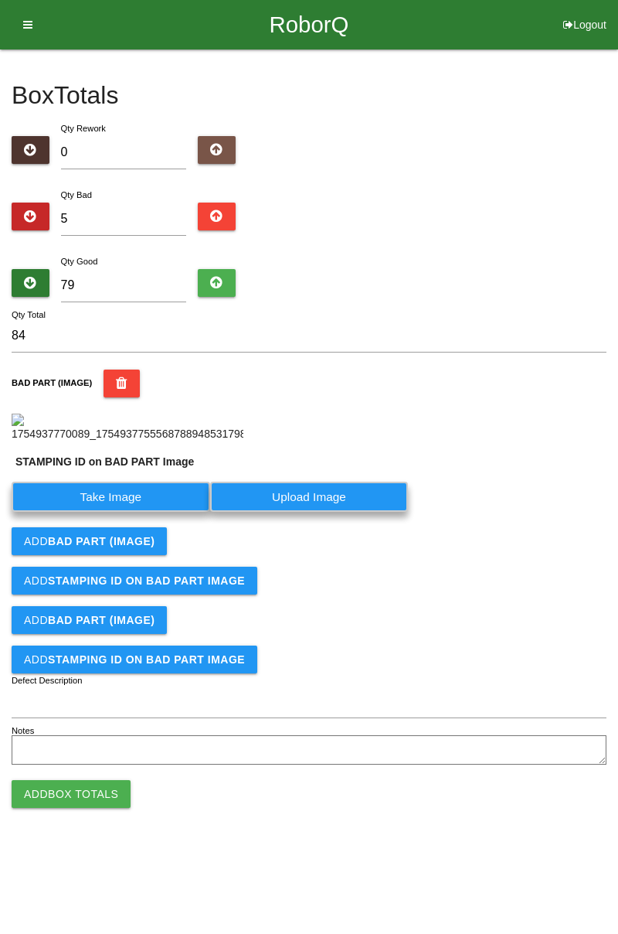
click at [127, 512] on label "Take Image" at bounding box center [111, 497] width 199 height 30
click at [0, 0] on PART "Take Image" at bounding box center [0, 0] width 0 height 0
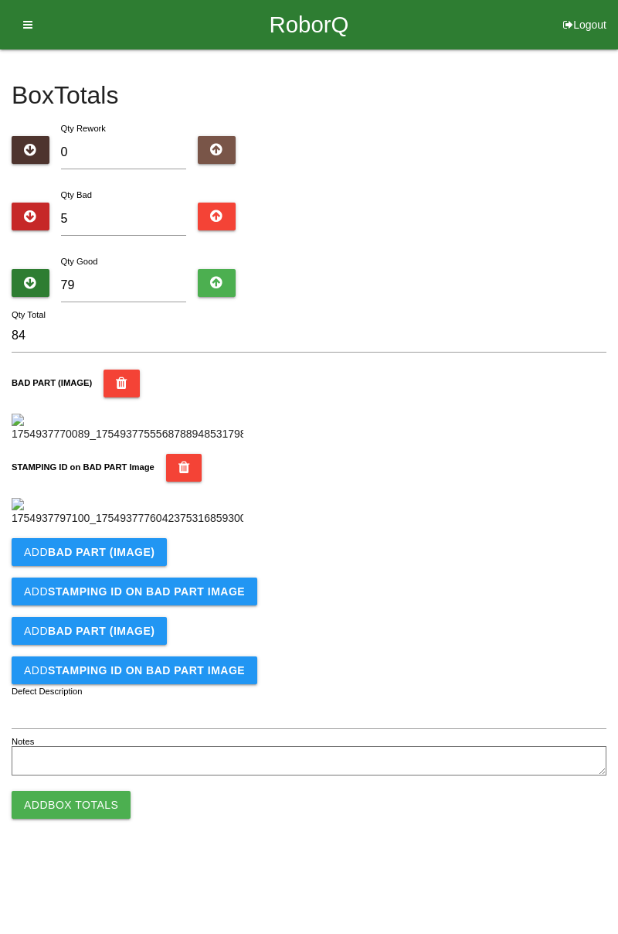
scroll to position [340, 0]
click at [117, 566] on button "Add BAD PART (IMAGE)" at bounding box center [89, 552] width 155 height 28
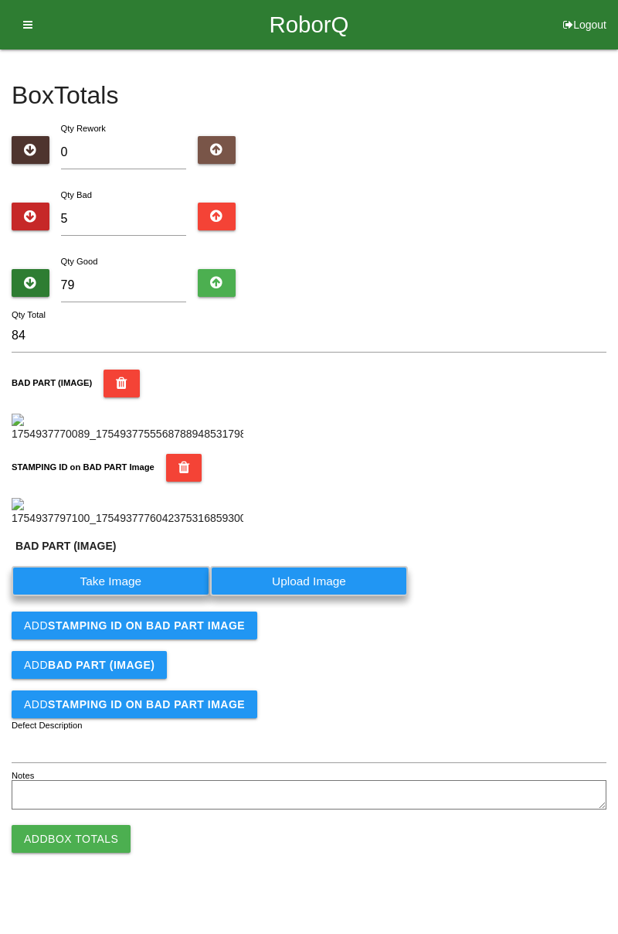
click at [130, 596] on label "Take Image" at bounding box center [111, 581] width 199 height 30
click at [0, 0] on \(IMAGE\) "Take Image" at bounding box center [0, 0] width 0 height 0
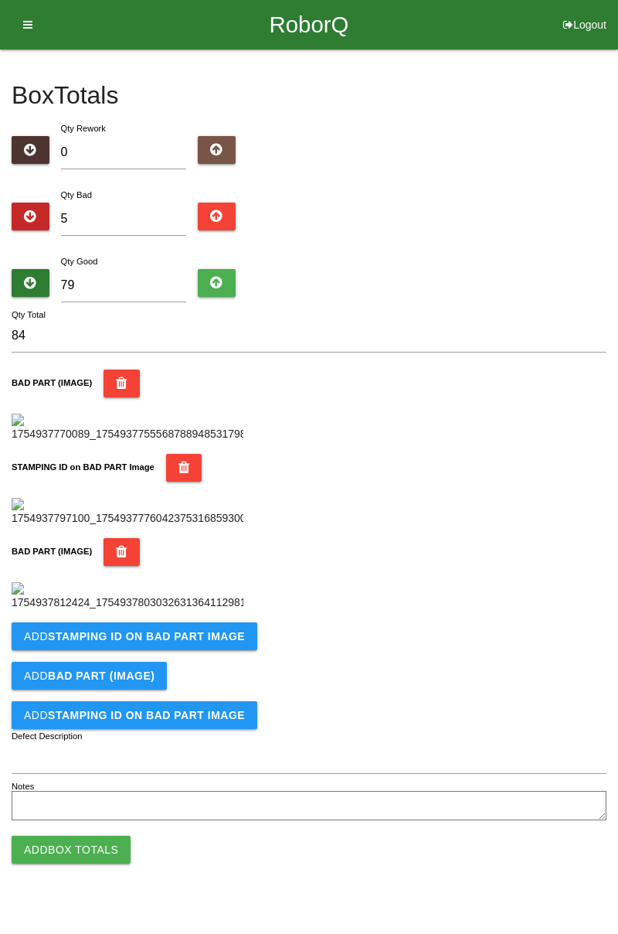
scroll to position [594, 0]
click at [164, 642] on b "STAMPING ID on BAD PART Image" at bounding box center [146, 636] width 197 height 12
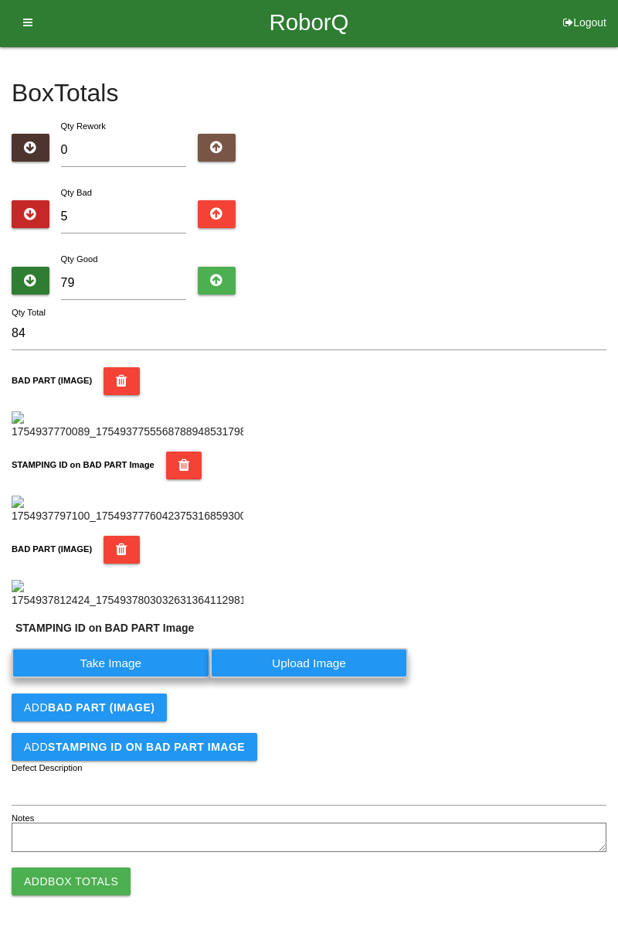
click at [142, 678] on label "Take Image" at bounding box center [111, 663] width 199 height 30
click at [0, 0] on PART "Take Image" at bounding box center [0, 0] width 0 height 0
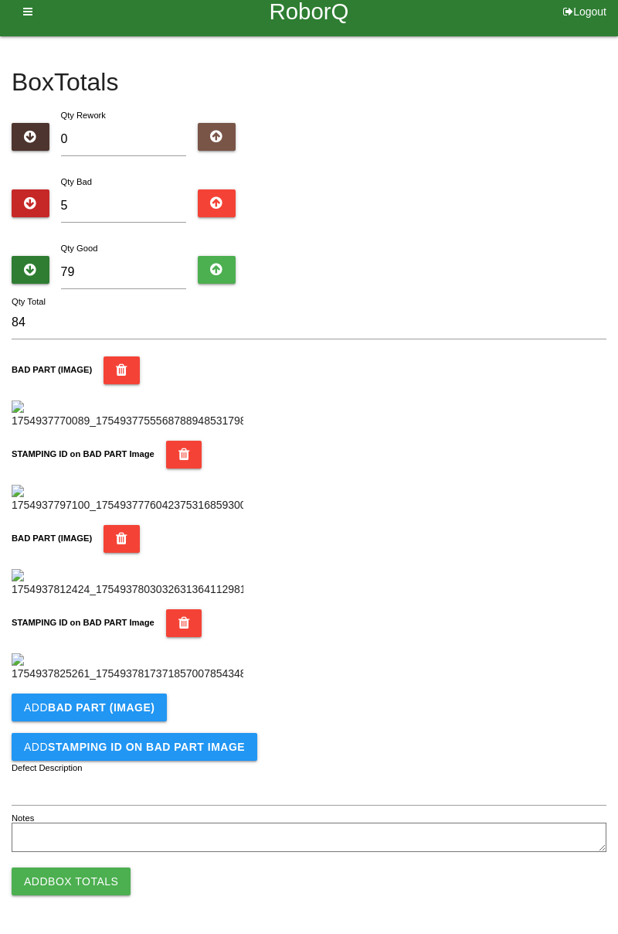
scroll to position [847, 0]
click at [143, 708] on b "BAD PART (IMAGE)" at bounding box center [101, 707] width 107 height 12
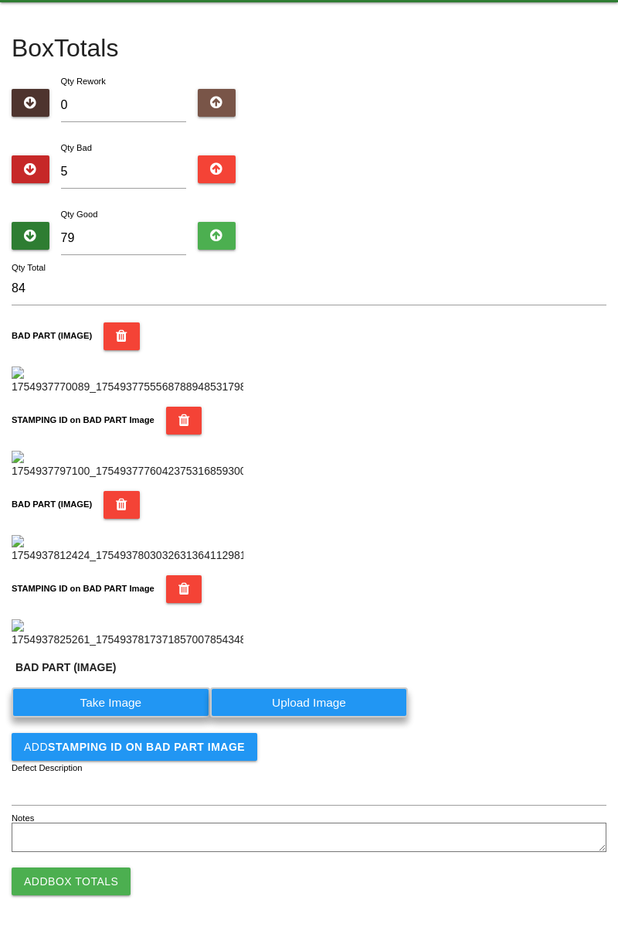
click at [138, 717] on label "Take Image" at bounding box center [111, 702] width 199 height 30
click at [0, 0] on \(IMAGE\) "Take Image" at bounding box center [0, 0] width 0 height 0
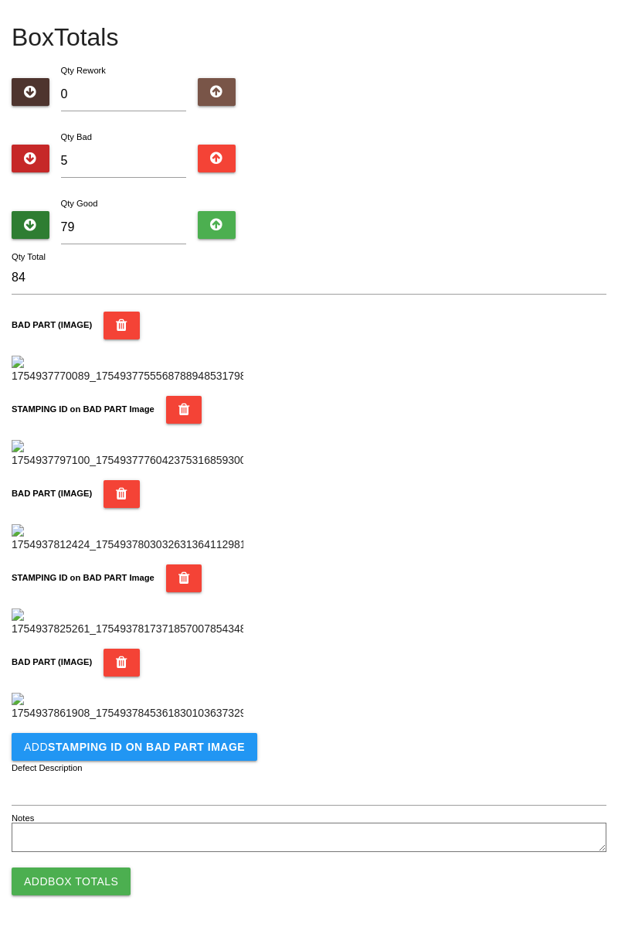
scroll to position [1101, 0]
click at [141, 754] on button "Add STAMPING ID on BAD PART Image" at bounding box center [135, 747] width 246 height 28
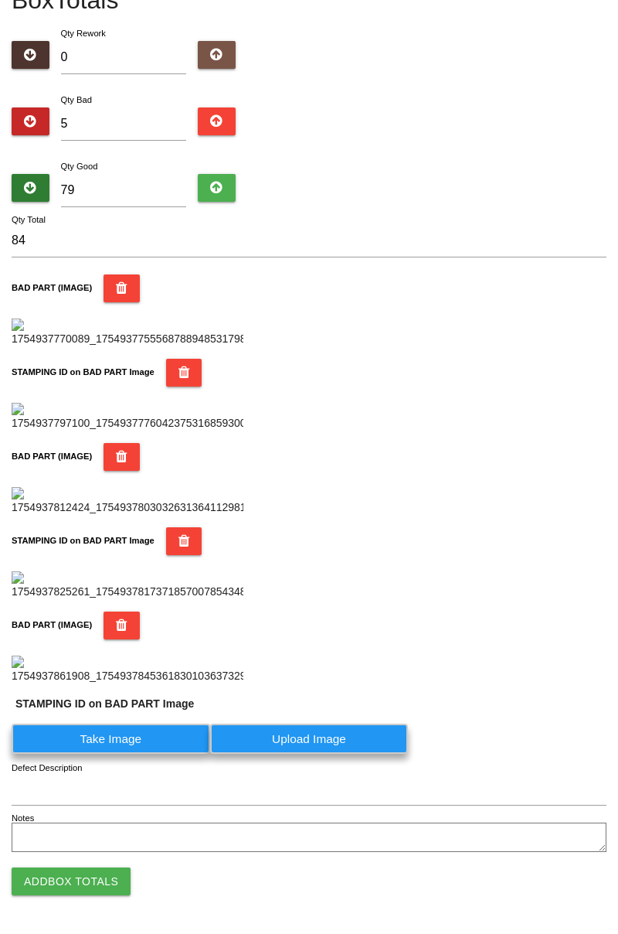
click at [134, 754] on label "Take Image" at bounding box center [111, 738] width 199 height 30
click at [0, 0] on PART "Take Image" at bounding box center [0, 0] width 0 height 0
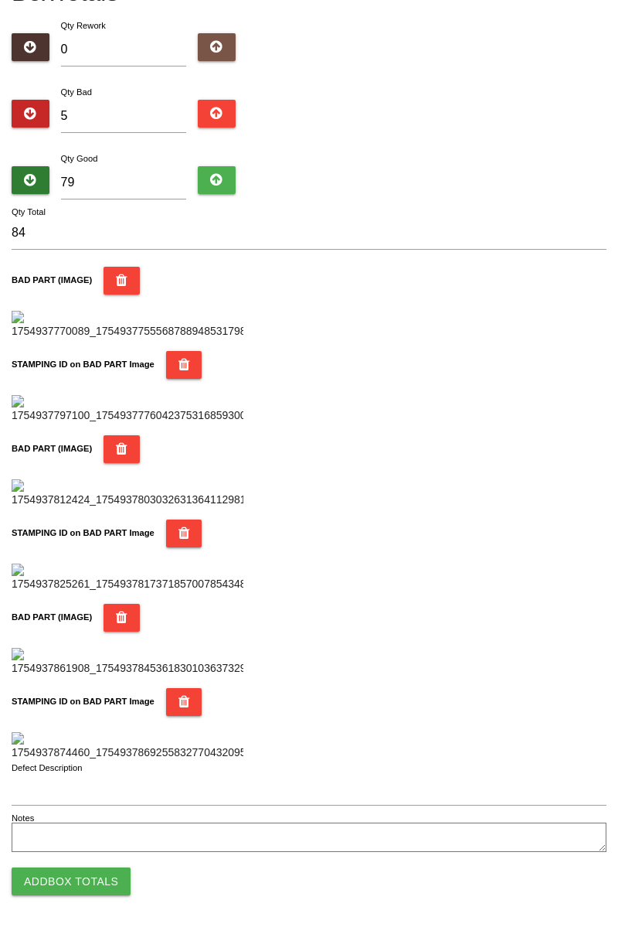
scroll to position [1354, 0]
click at [110, 887] on button "Add Box Totals" at bounding box center [71, 881] width 119 height 28
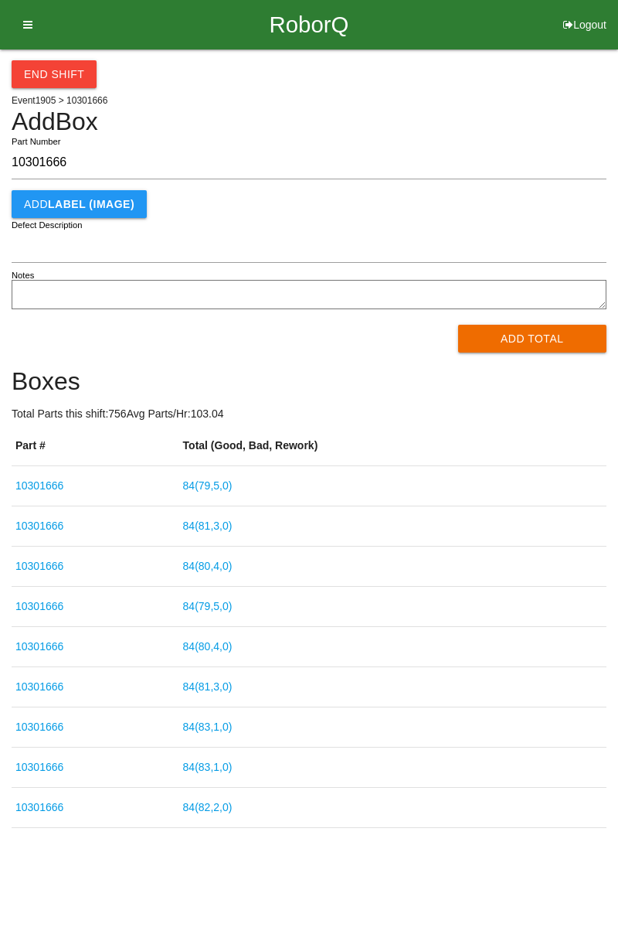
type input "10301666"
